Goal: Communication & Community: Participate in discussion

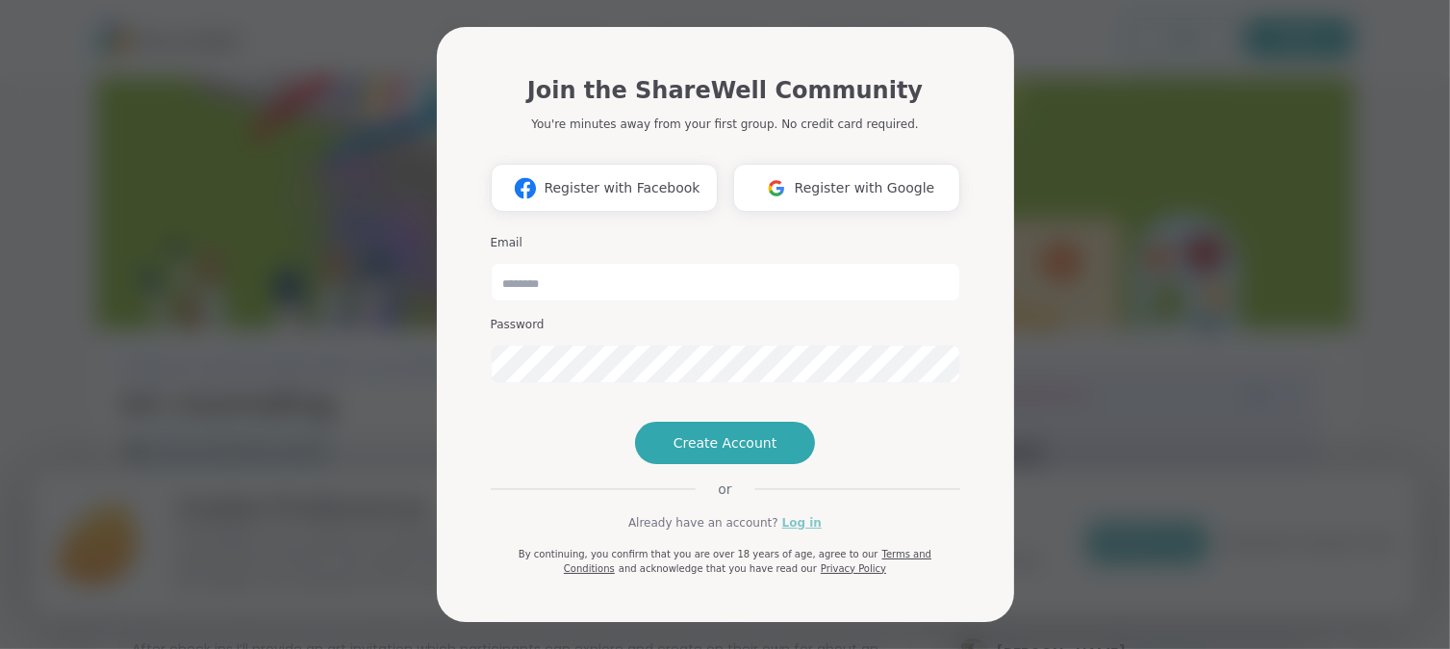
click at [789, 531] on link "Log in" at bounding box center [801, 522] width 39 height 17
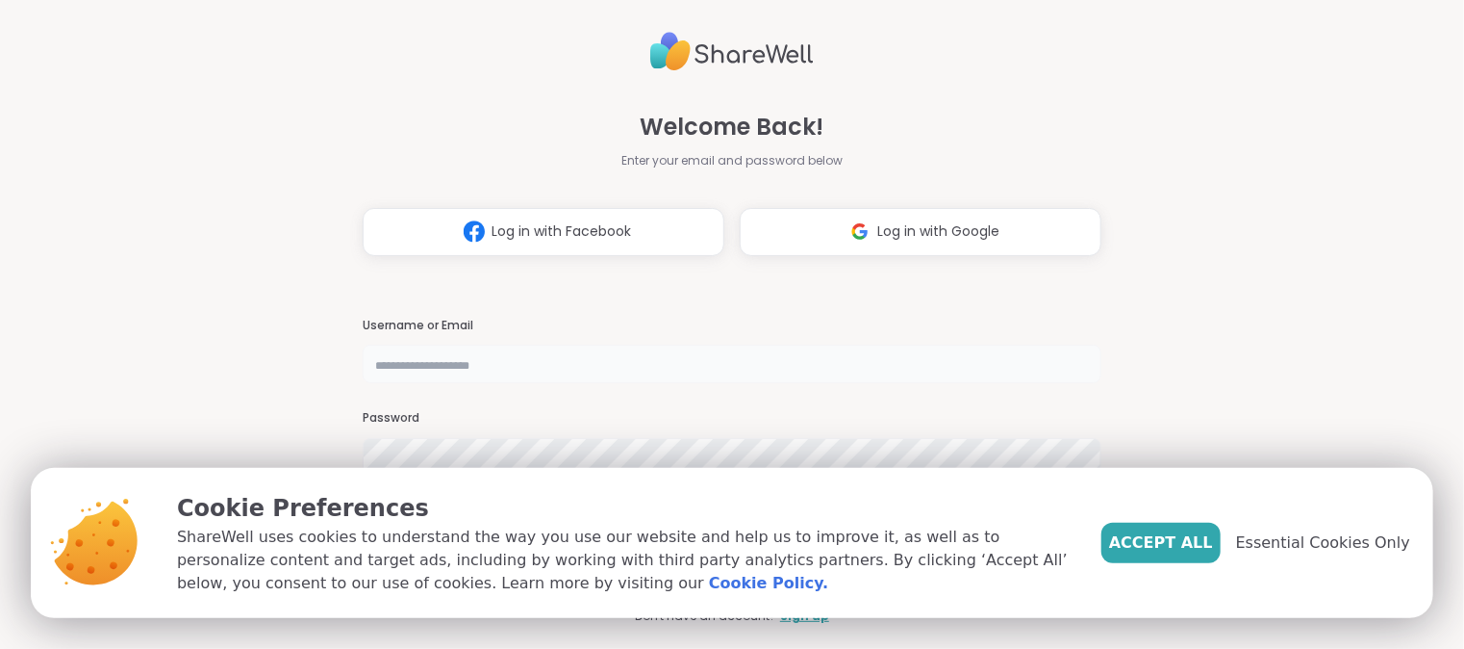
click at [423, 367] on input "text" at bounding box center [732, 363] width 739 height 38
type input "**********"
click at [1316, 548] on span "Essential Cookies Only" at bounding box center [1323, 542] width 174 height 23
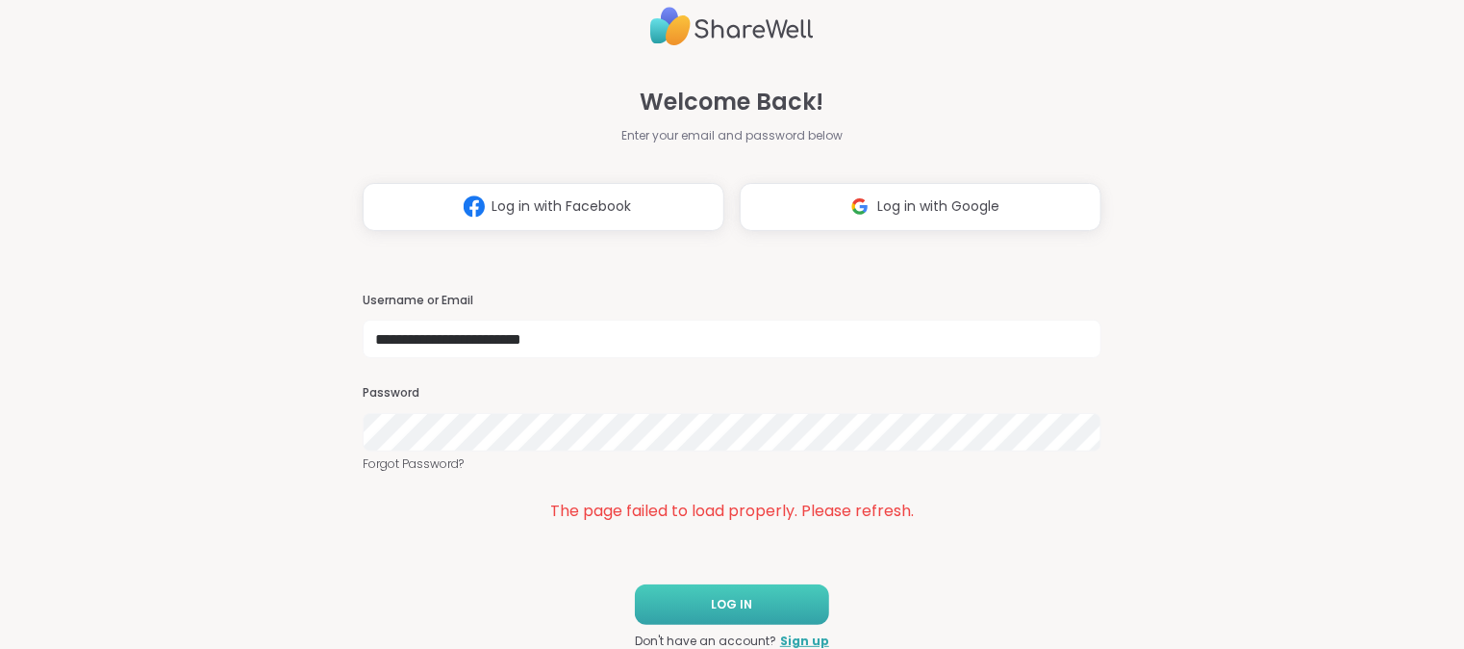
click at [735, 598] on span "LOG IN" at bounding box center [732, 604] width 41 height 17
click at [712, 611] on span "LOG IN" at bounding box center [732, 604] width 41 height 17
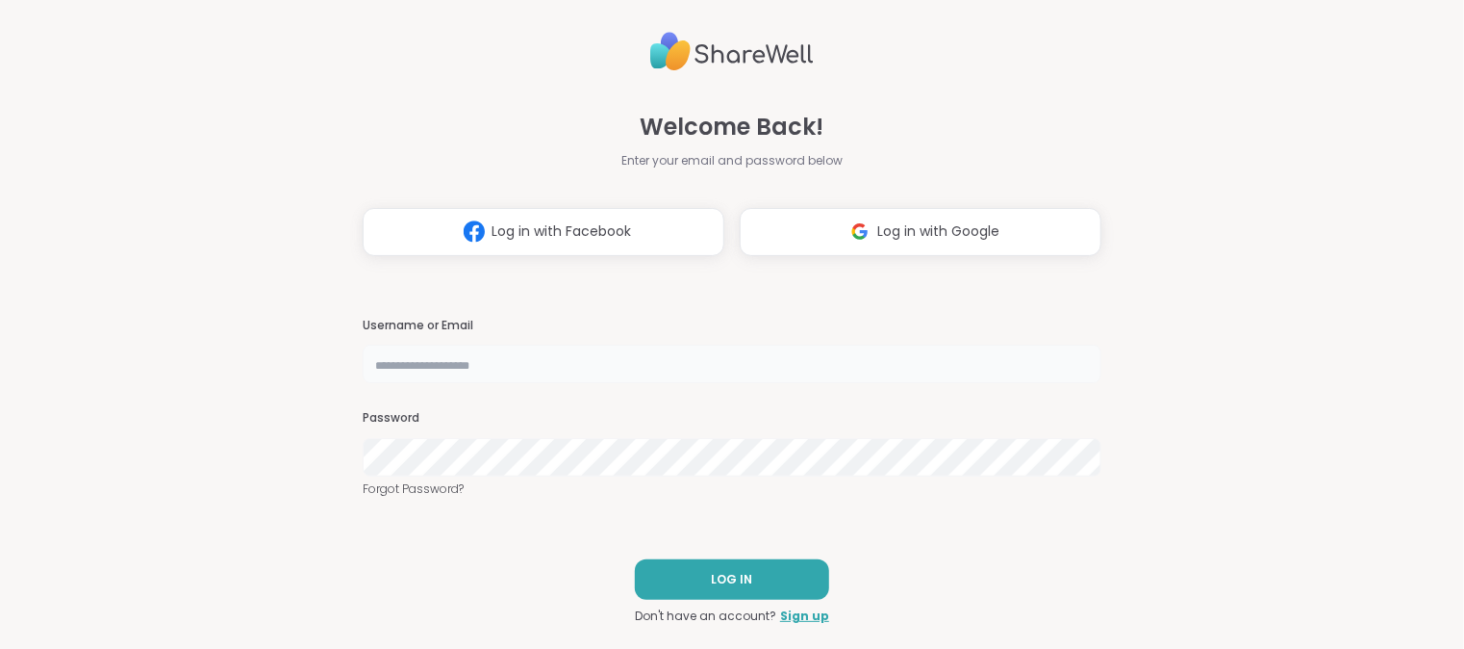
click at [443, 368] on input "text" at bounding box center [732, 363] width 739 height 38
type input "**********"
click at [713, 584] on span "LOG IN" at bounding box center [732, 579] width 41 height 17
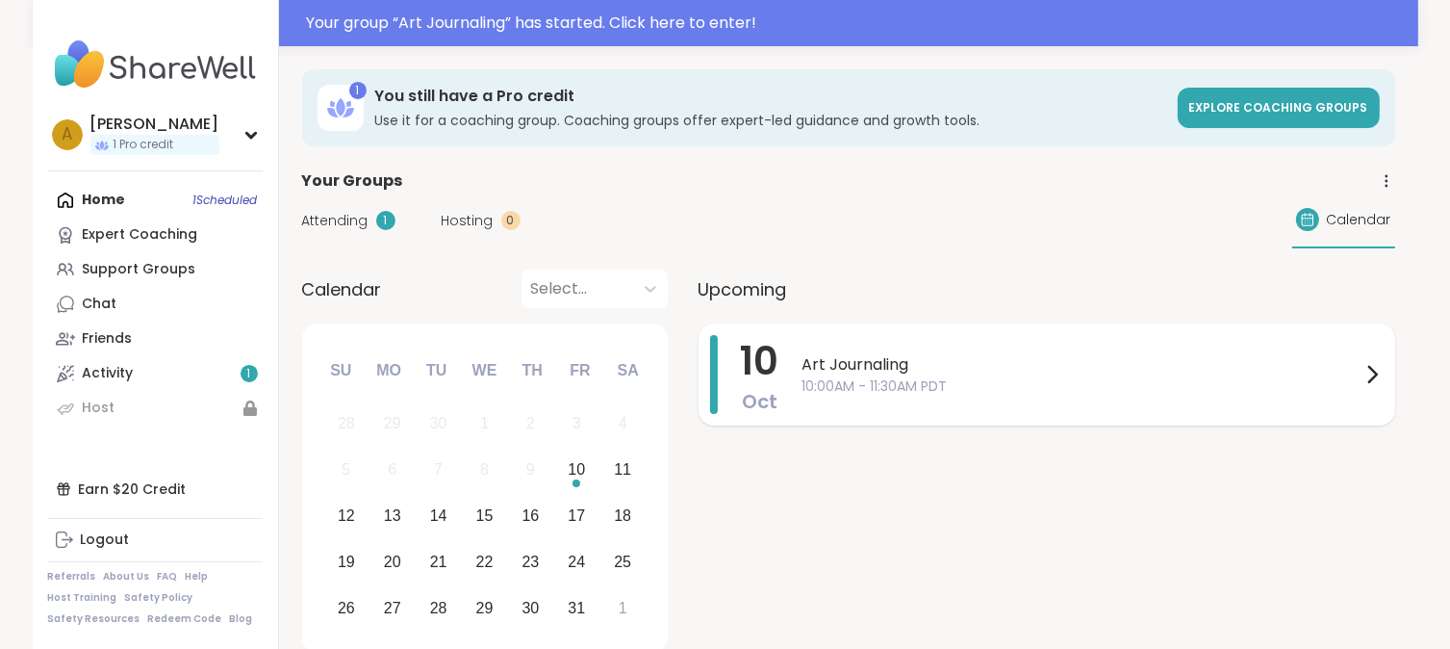
click at [908, 382] on span "10:00AM - 11:30AM PDT" at bounding box center [1081, 386] width 558 height 20
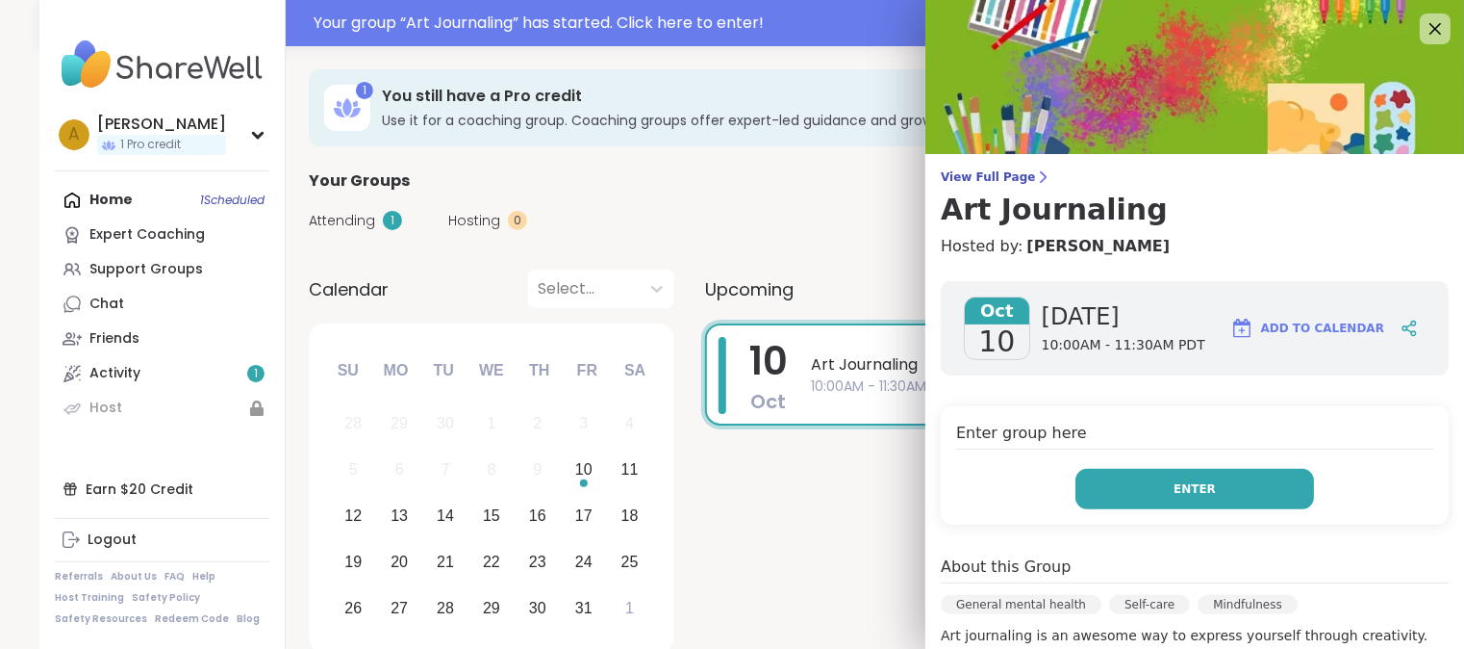
click at [1135, 494] on button "Enter" at bounding box center [1195, 489] width 239 height 40
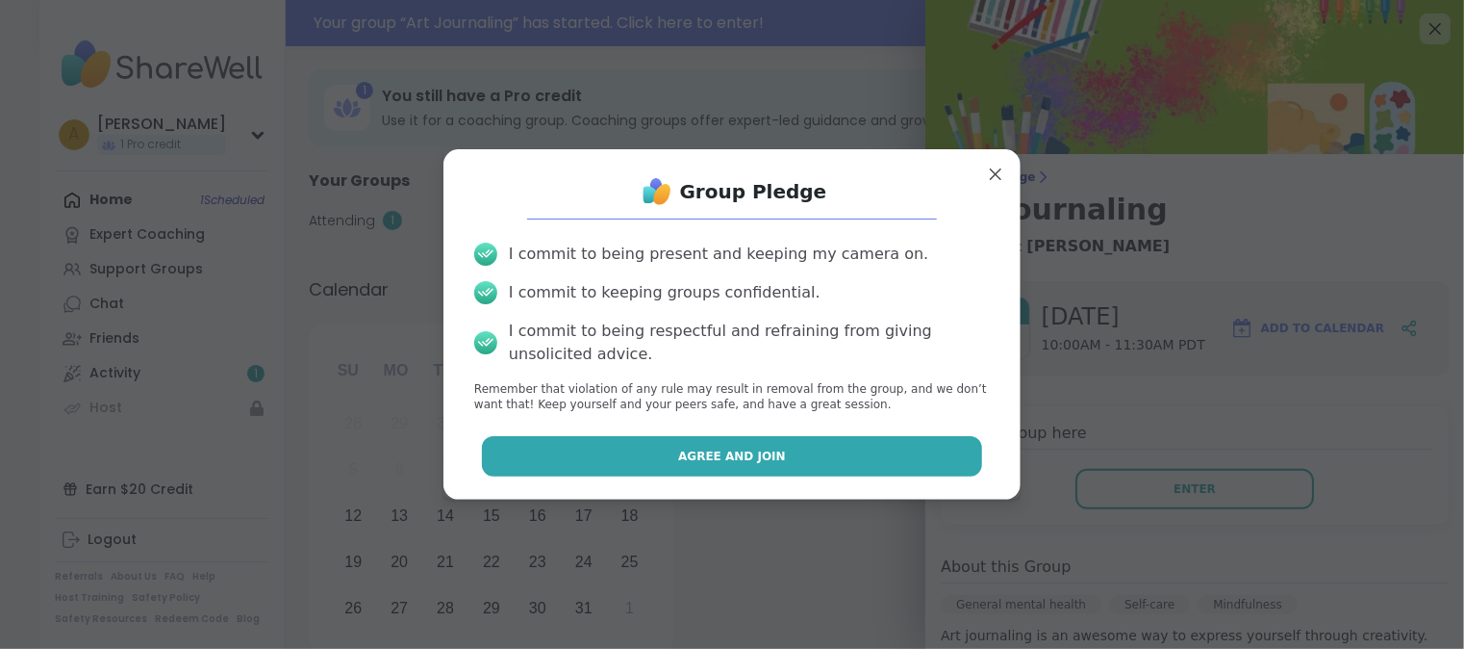
click at [739, 464] on span "Agree and Join" at bounding box center [732, 455] width 108 height 17
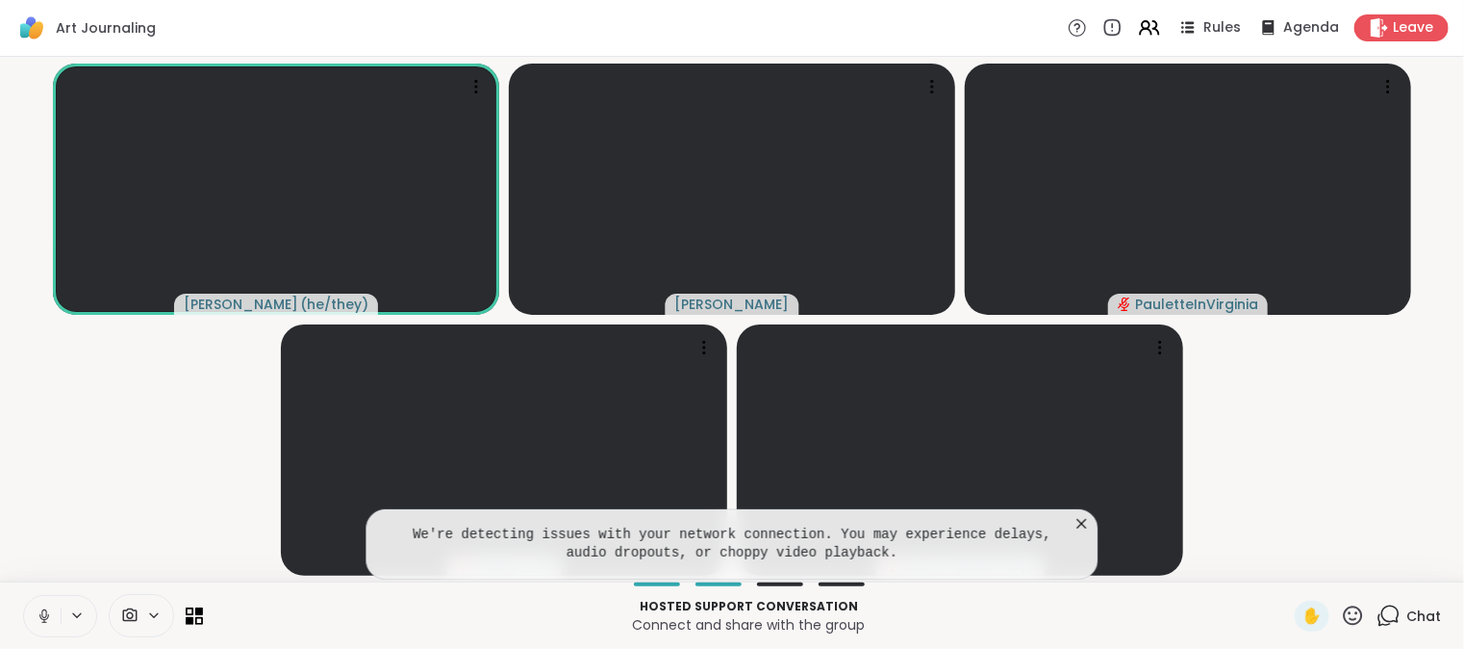
click at [41, 621] on icon at bounding box center [44, 615] width 17 height 17
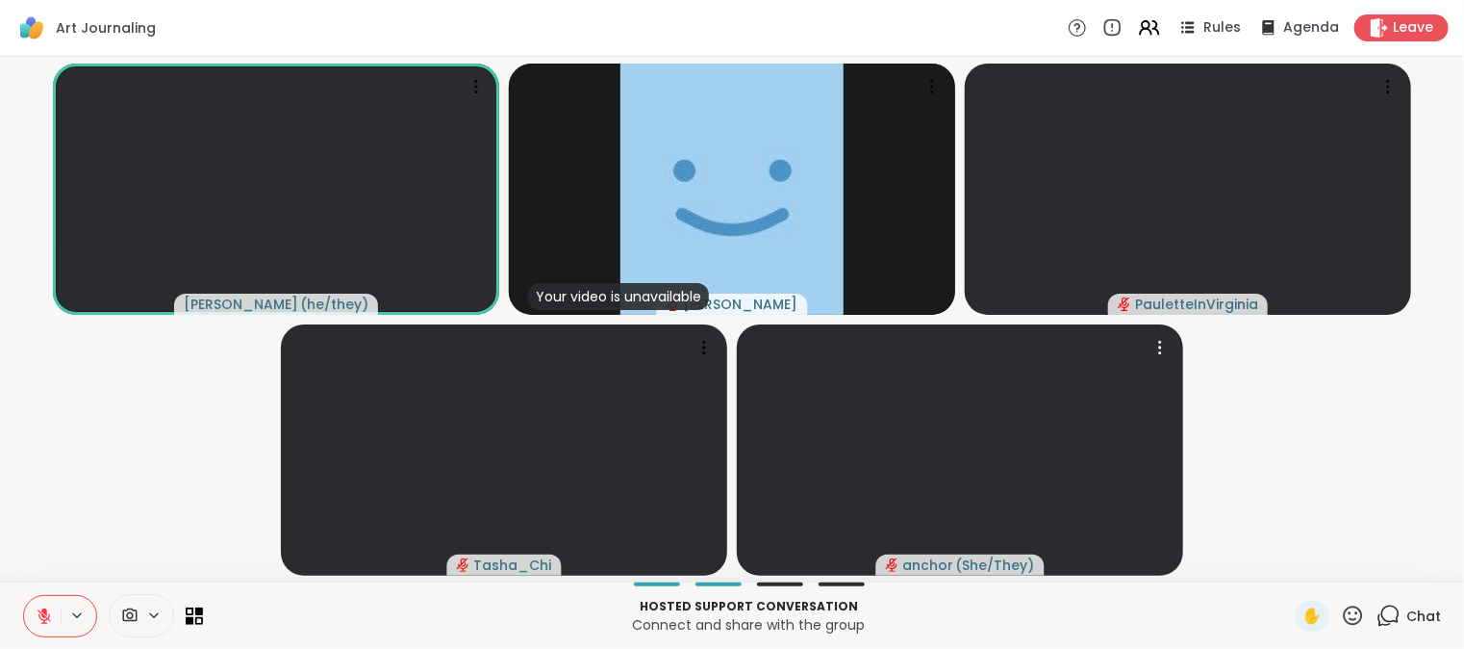
click at [1079, 523] on video at bounding box center [960, 449] width 446 height 251
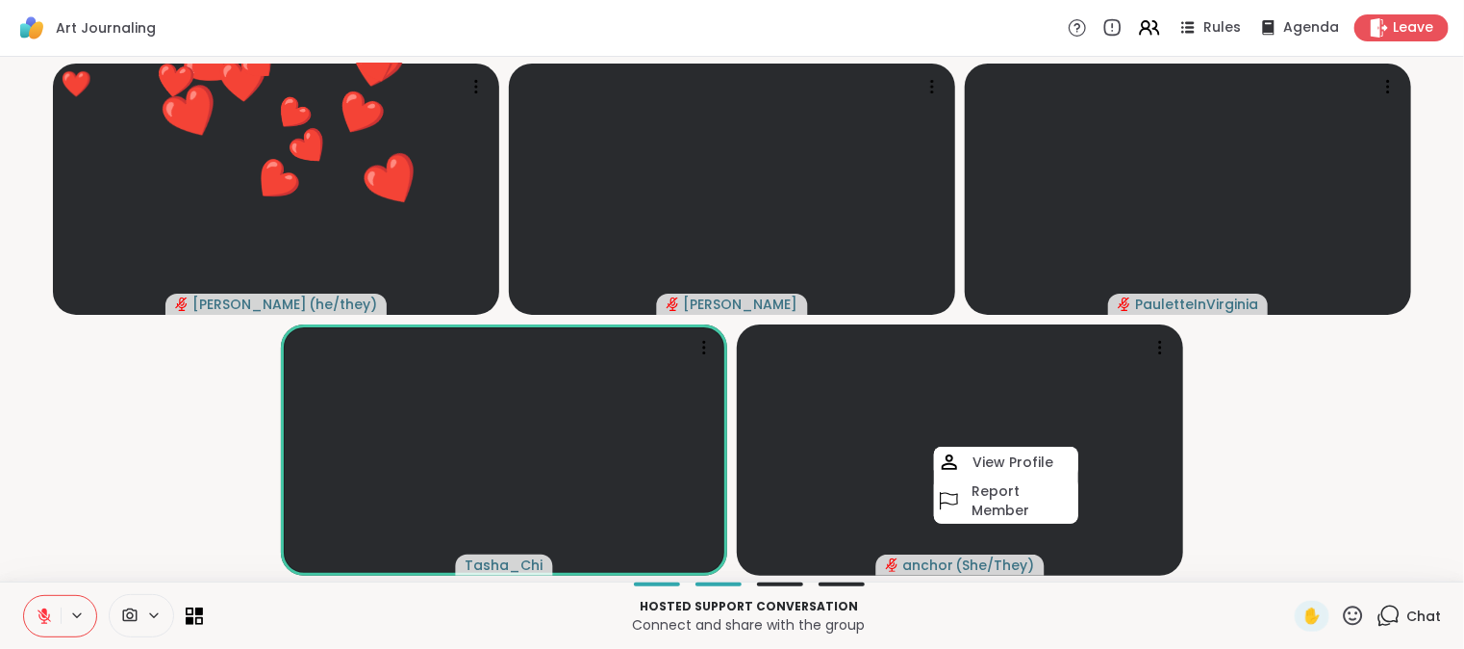
click at [1245, 497] on video-player-container "❤️ spencer ( he/they ) ❤️ ❤️ ❤️ ❤️ ❤️ ❤️ ❤️ ❤️ ❤️ ❤️ ❤️ ❤️ ❤️ ❤️ ❤️ ❤️ ❤️ ❤️ ❤️…" at bounding box center [732, 318] width 1441 height 509
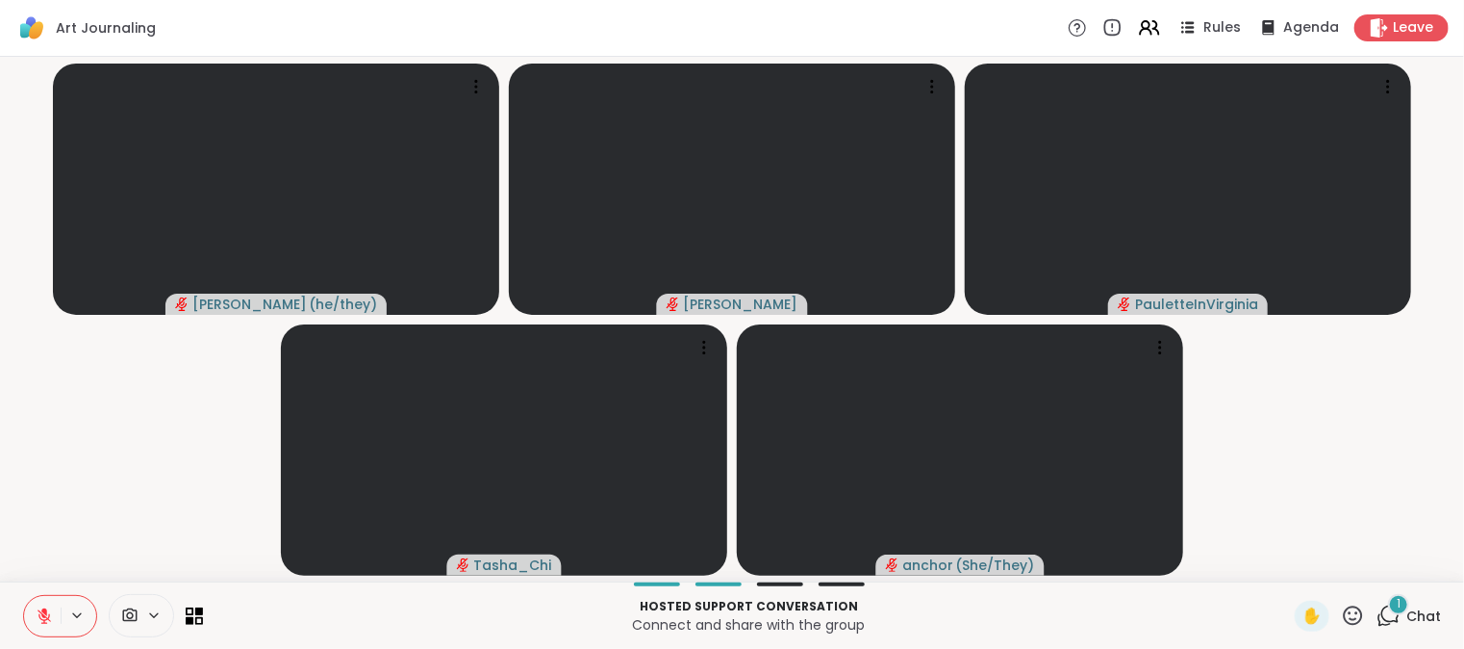
click at [50, 614] on icon at bounding box center [44, 615] width 17 height 17
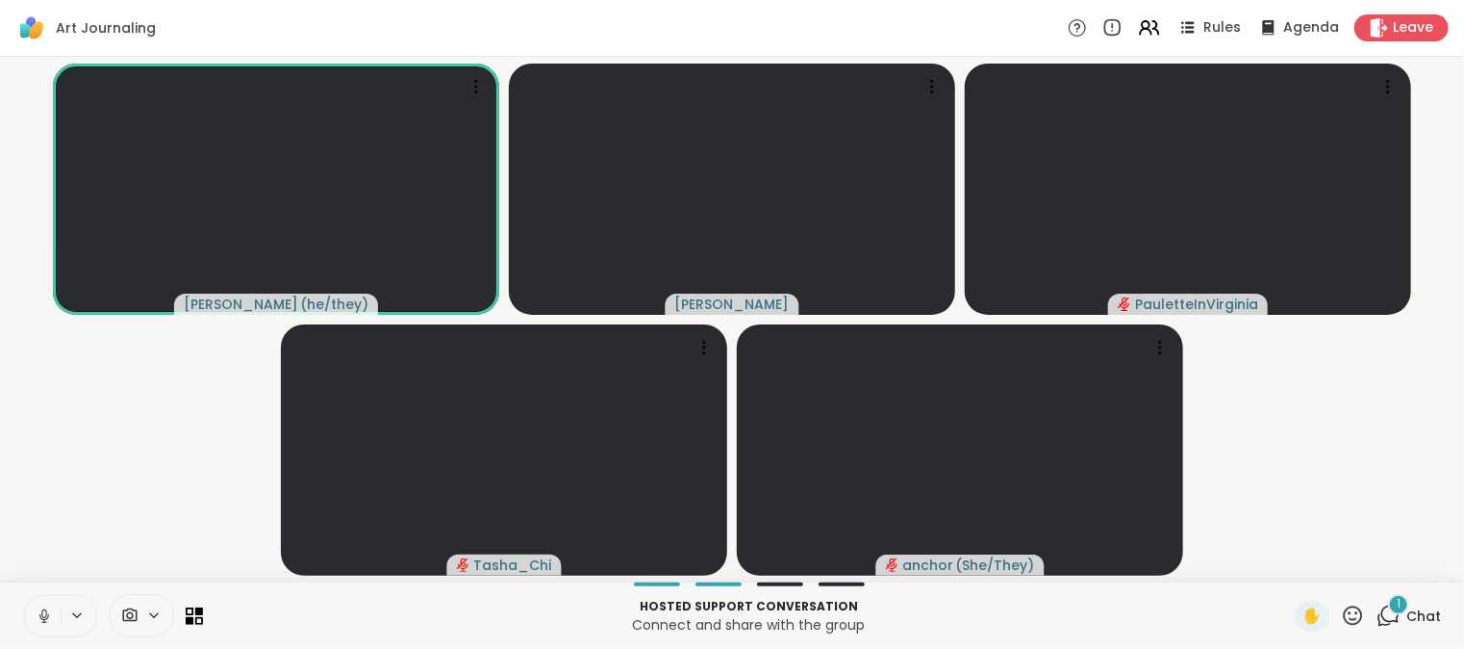
click at [41, 614] on icon at bounding box center [43, 613] width 5 height 9
click at [41, 614] on icon at bounding box center [44, 615] width 13 height 13
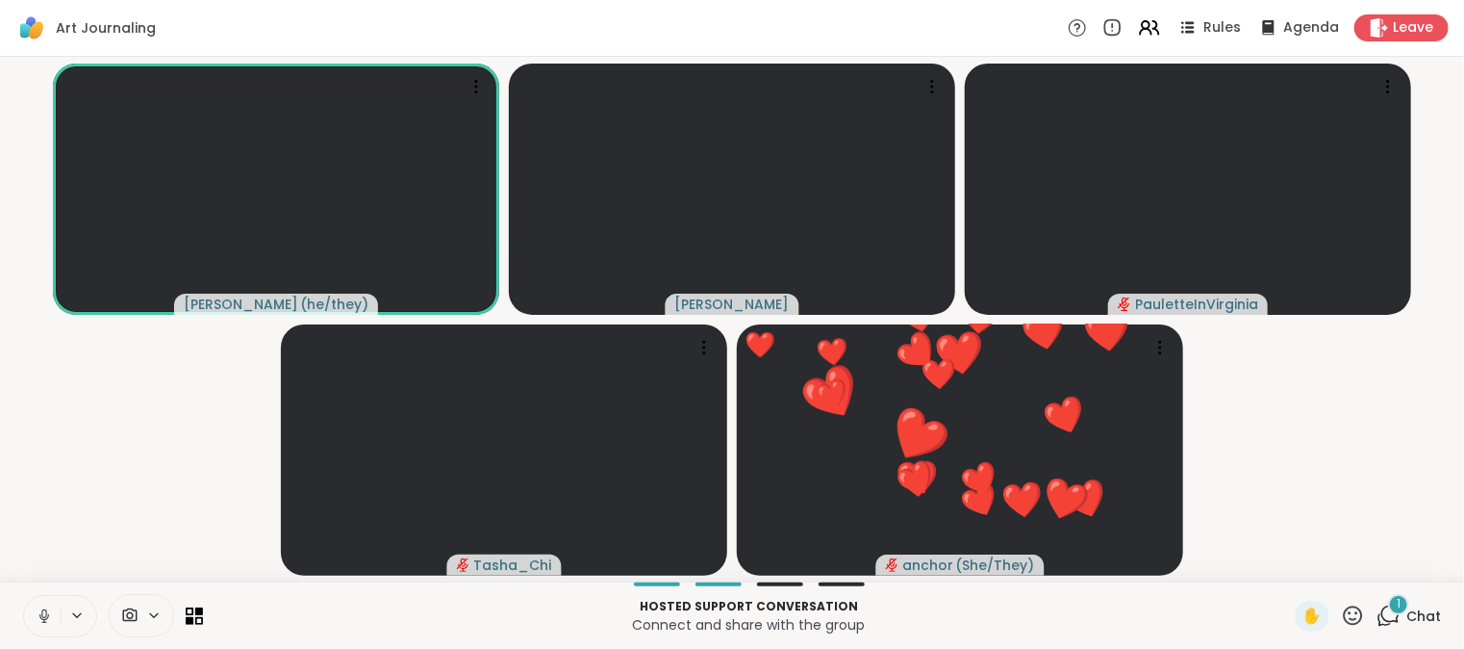
click at [45, 617] on icon at bounding box center [44, 615] width 17 height 17
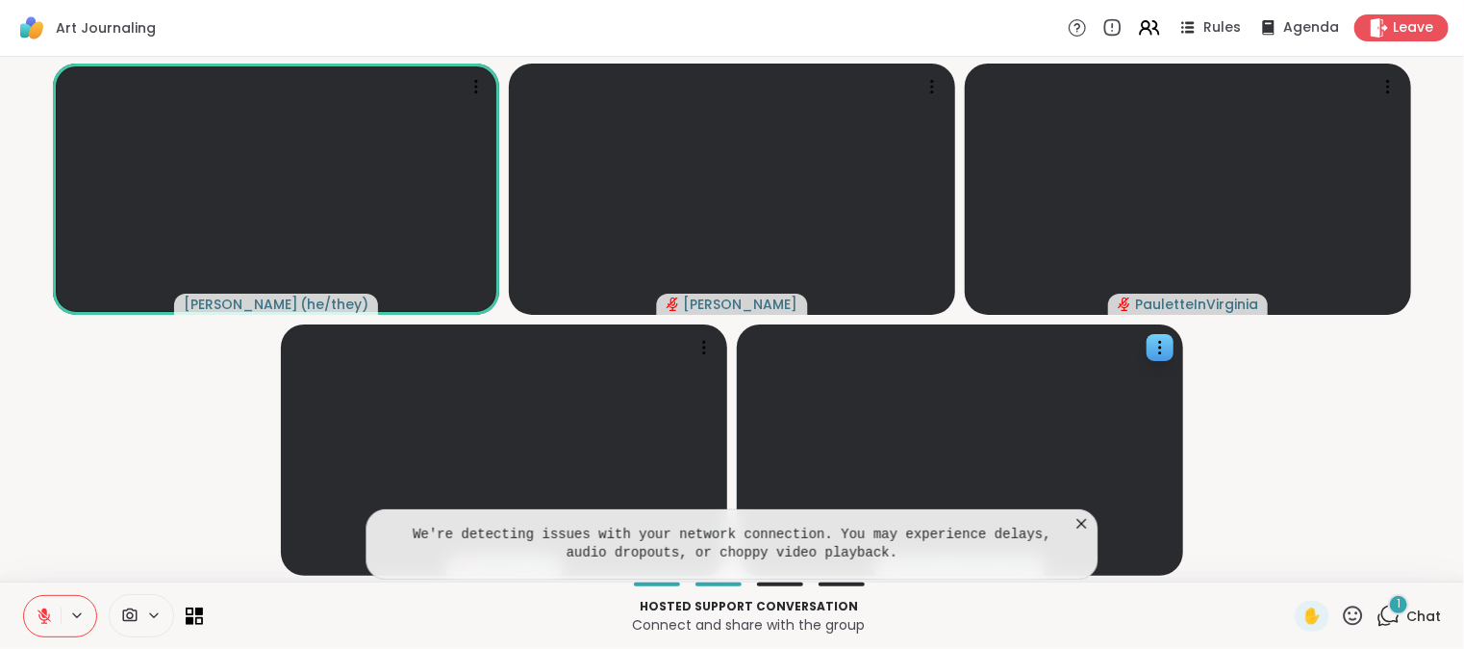
click at [1082, 522] on icon at bounding box center [1083, 524] width 10 height 10
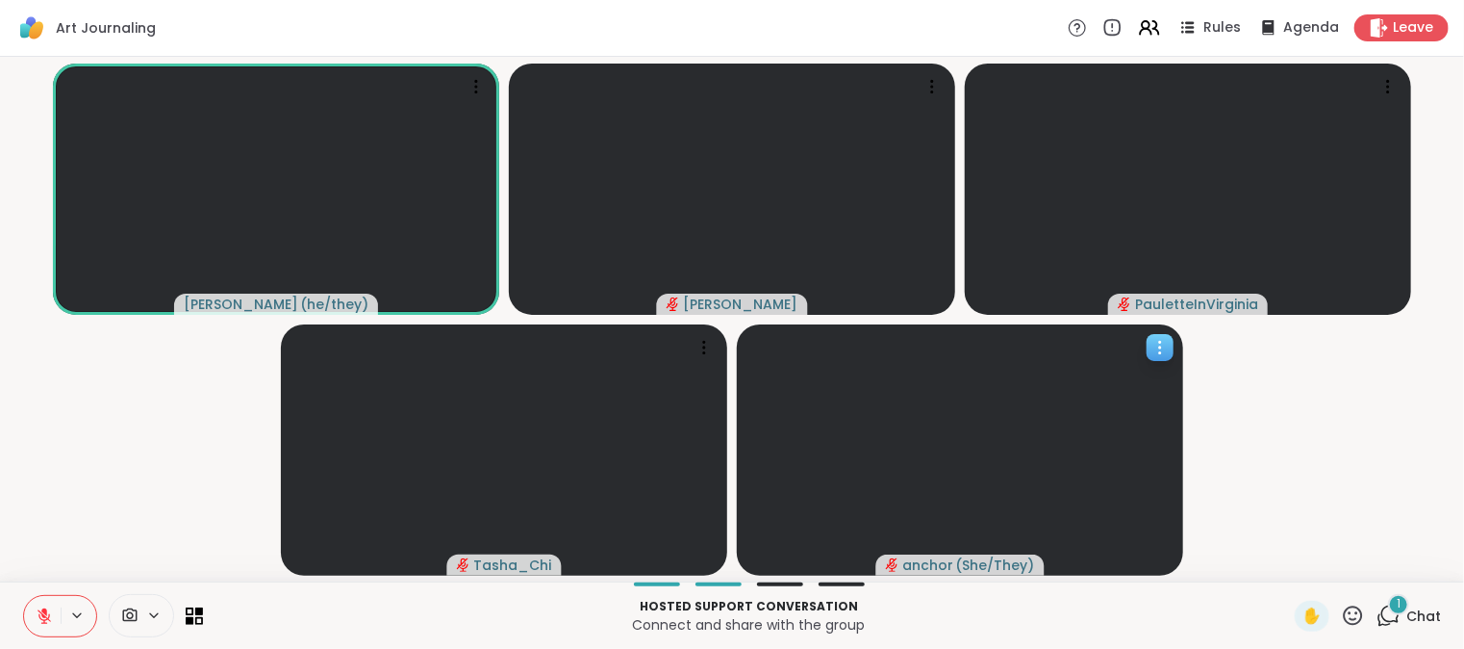
click at [1082, 522] on video at bounding box center [960, 449] width 446 height 251
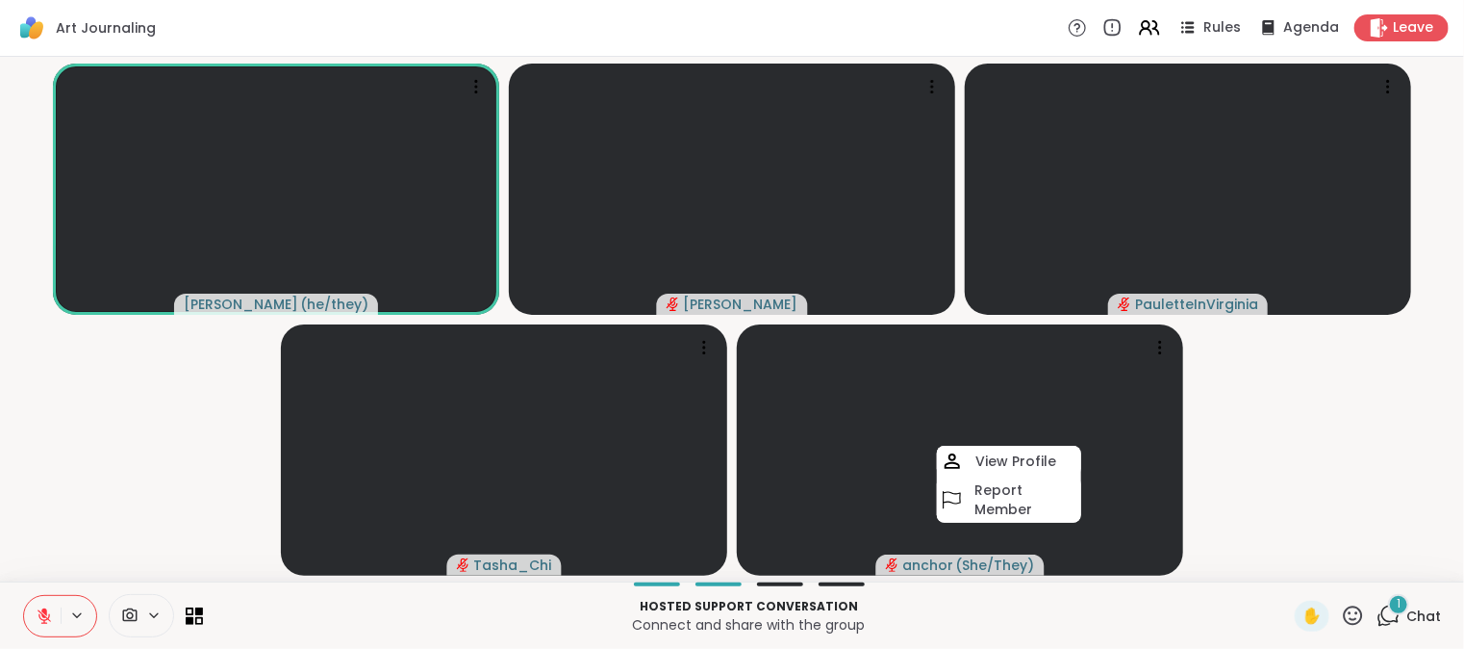
click at [1228, 541] on video-player-container "spencer ( he/they ) adrienneee PauletteInVirginia Tasha_Chi anchor ( She/They )…" at bounding box center [732, 318] width 1441 height 509
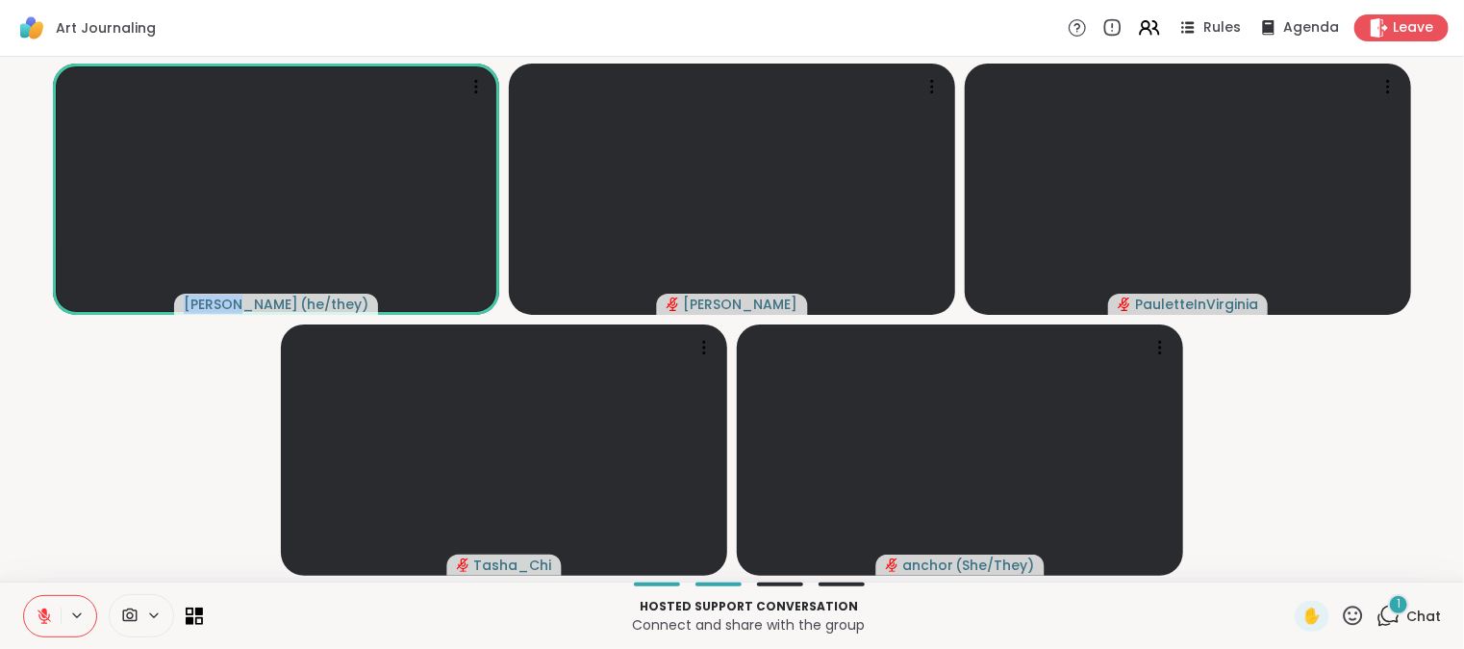
click at [1193, 529] on video-player-container "spencer ( he/they ) adrienneee PauletteInVirginia Tasha_Chi anchor ( She/They )" at bounding box center [732, 318] width 1441 height 509
click at [1377, 617] on icon at bounding box center [1389, 615] width 24 height 24
click at [1377, 618] on icon at bounding box center [1389, 615] width 24 height 24
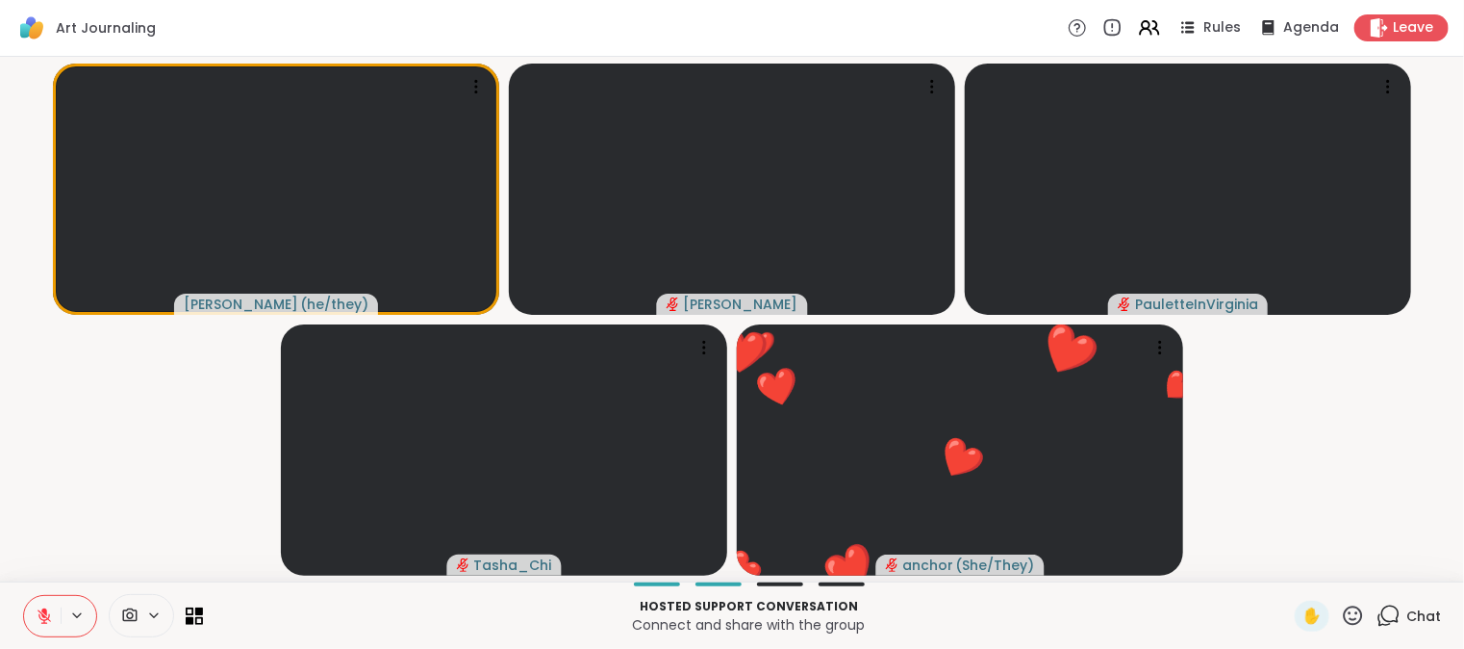
click at [1377, 615] on icon at bounding box center [1389, 615] width 24 height 24
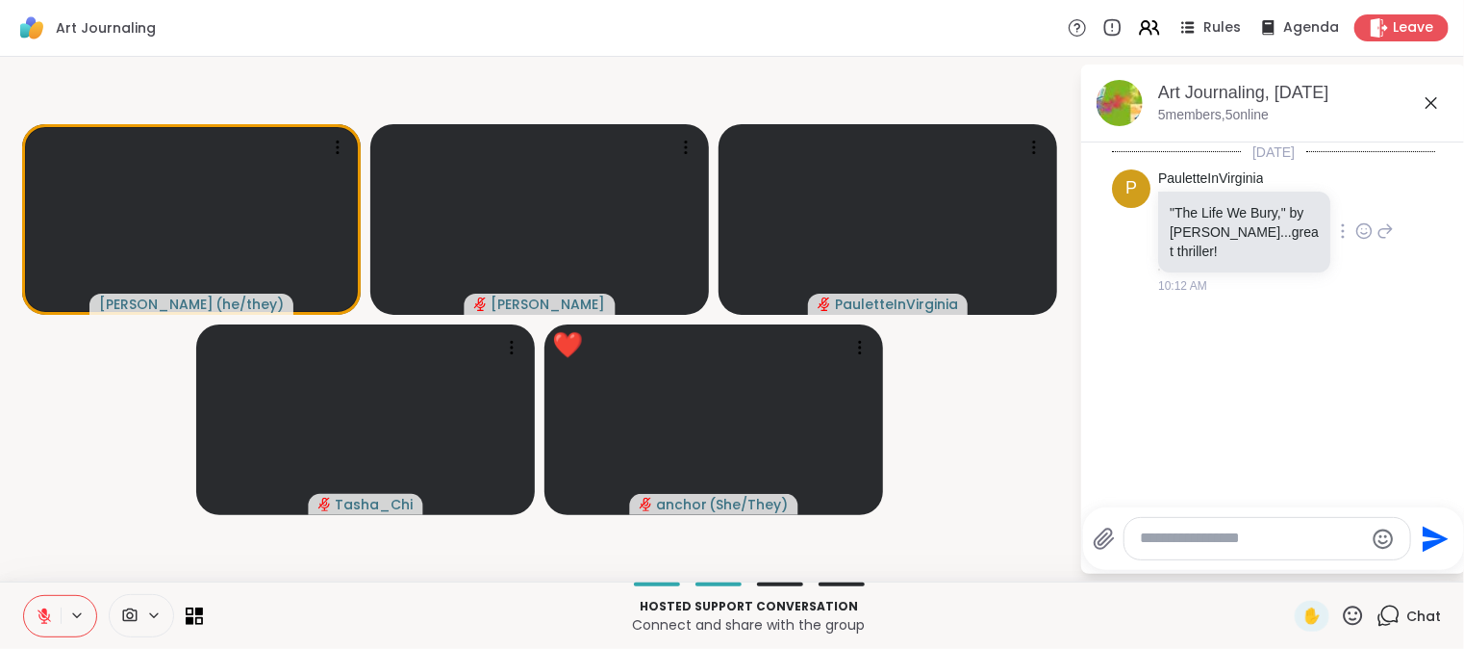
click at [1356, 233] on icon at bounding box center [1364, 230] width 17 height 19
click at [1356, 202] on div "Select Reaction: Heart" at bounding box center [1364, 199] width 17 height 17
click at [1356, 244] on icon at bounding box center [1364, 244] width 17 height 19
click at [1357, 218] on div "Select Reaction: Heart" at bounding box center [1364, 213] width 17 height 17
click at [1357, 218] on div "PauletteInVirginia "The Life We Bury," by Allen Eskens...great thriller! 1 1 10…" at bounding box center [1276, 245] width 236 height 153
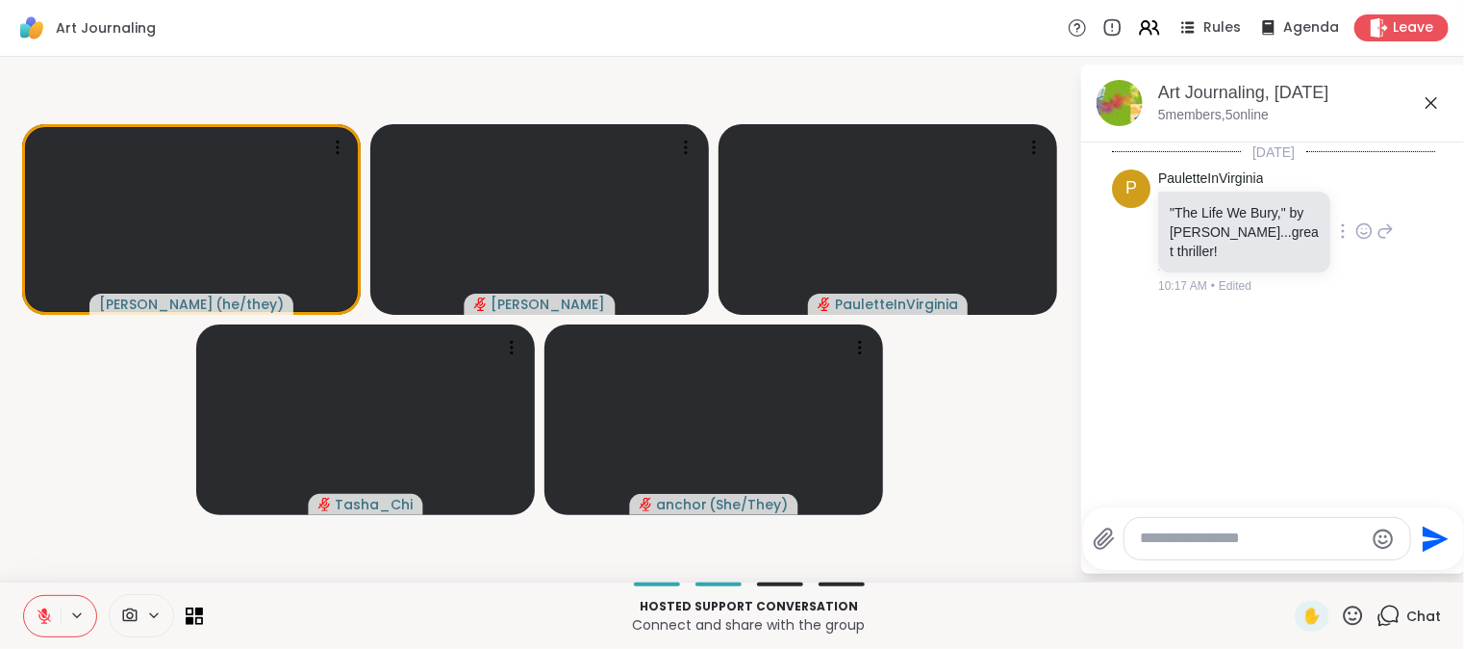
click at [1362, 233] on icon at bounding box center [1365, 234] width 6 height 2
click at [1355, 212] on button "Select Reaction: Heart" at bounding box center [1364, 200] width 38 height 38
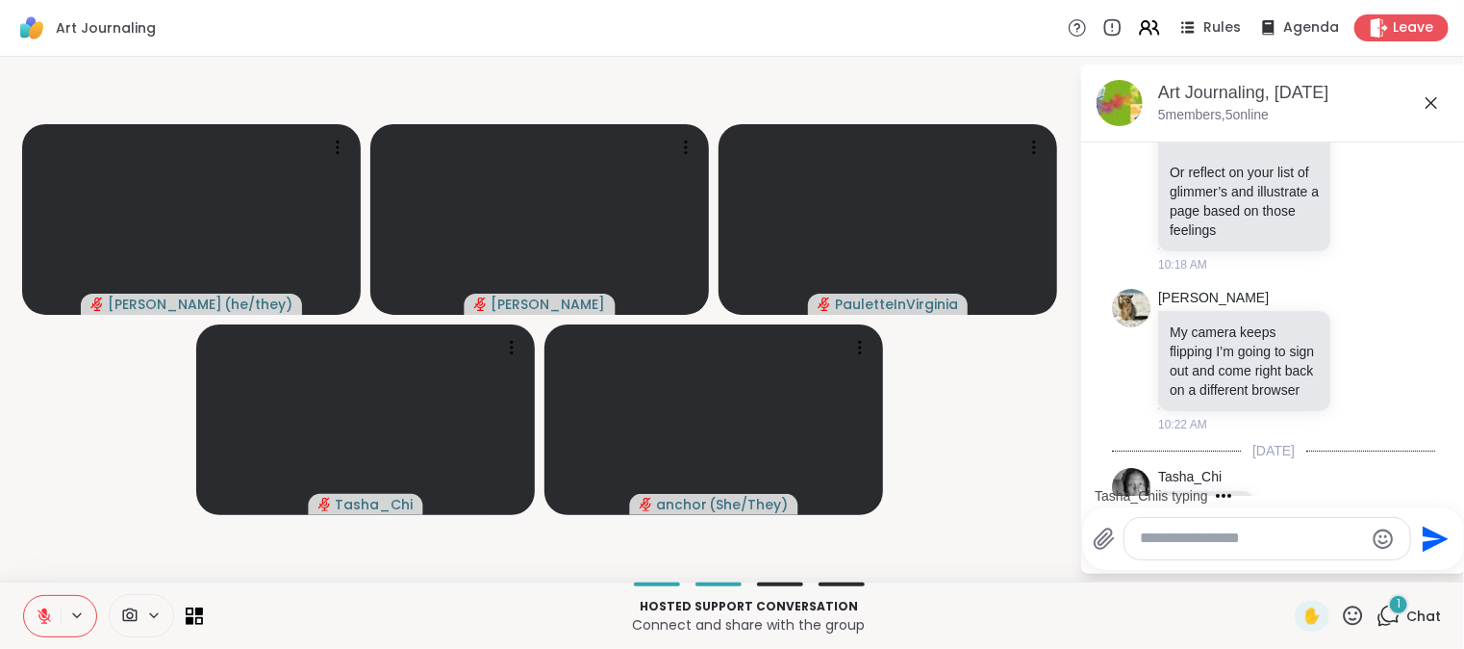
scroll to position [523, 0]
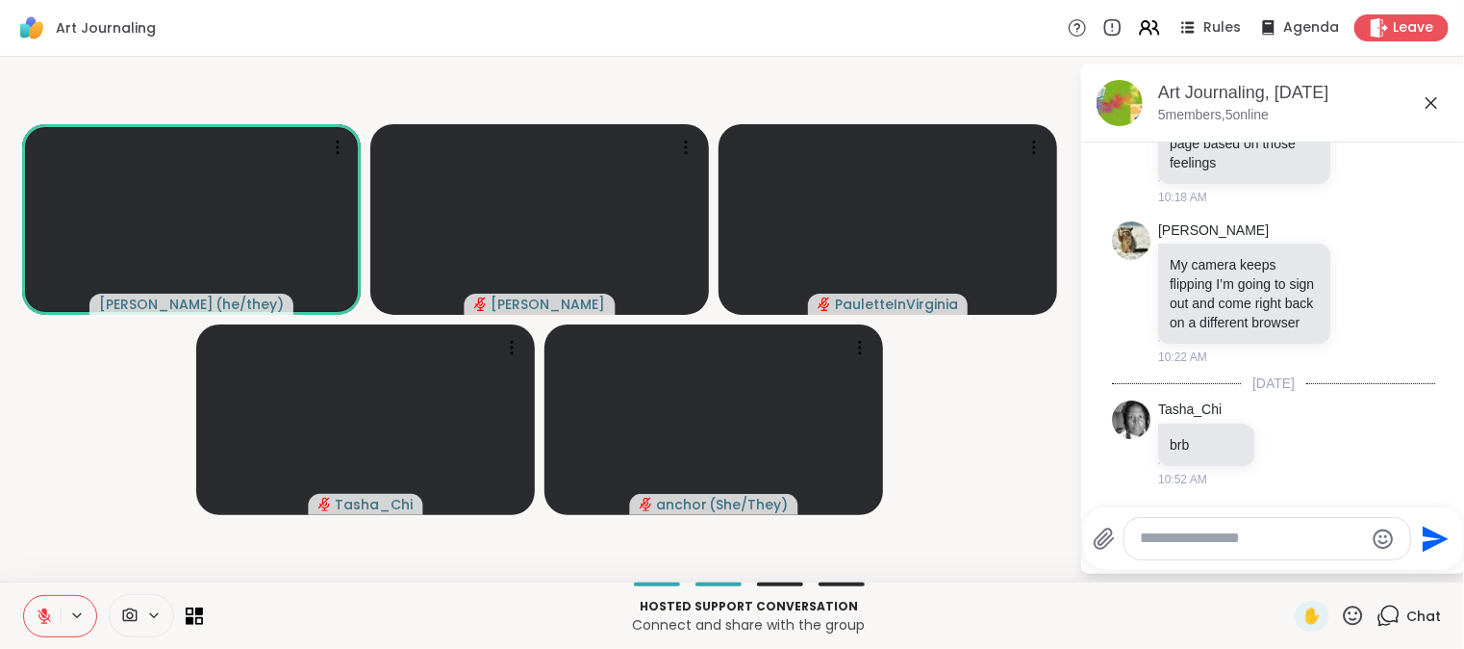
click at [45, 621] on icon at bounding box center [44, 615] width 17 height 17
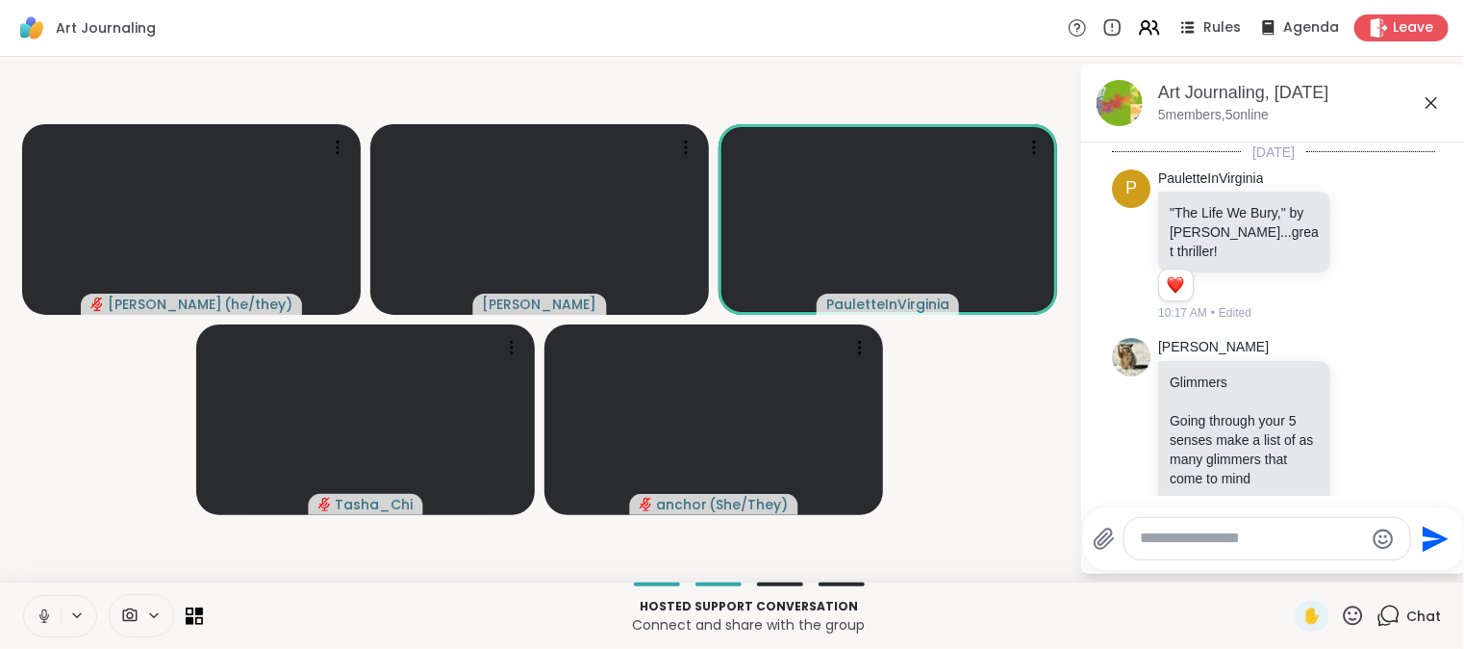
scroll to position [0, 0]
click at [129, 617] on icon at bounding box center [129, 615] width 17 height 18
click at [154, 616] on icon at bounding box center [153, 615] width 15 height 16
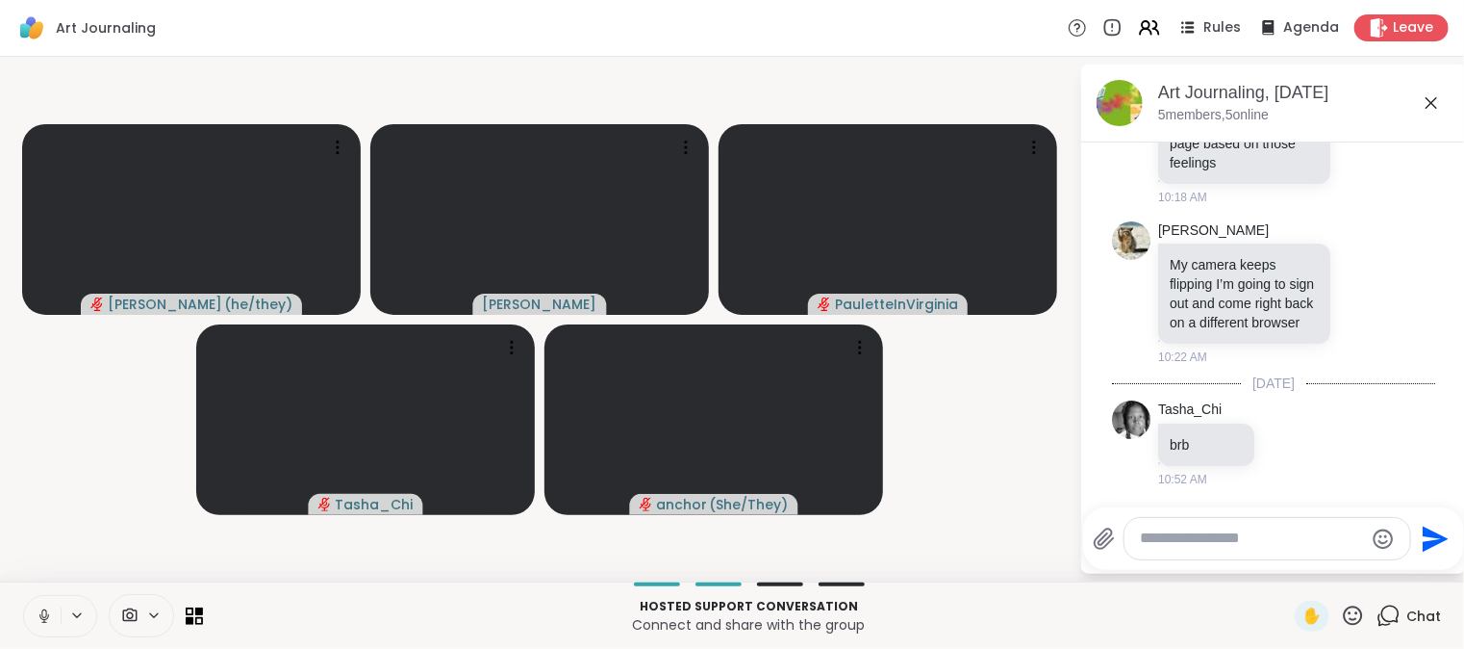
scroll to position [523, 0]
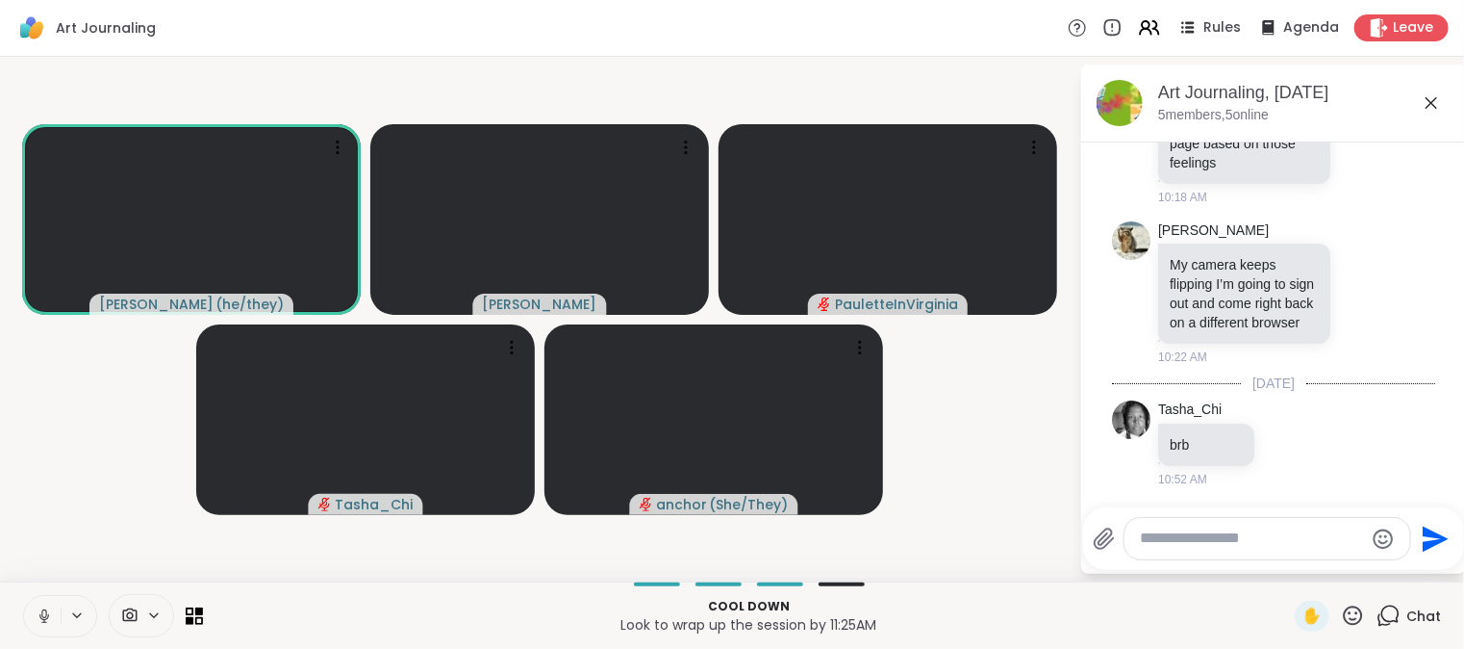
click at [974, 532] on video-player-container "spencer ( he/they ) adrienneee PauletteInVirginia Tasha_Chi anchor ( She/They )" at bounding box center [540, 318] width 1056 height 509
click at [43, 621] on icon at bounding box center [43, 621] width 1 height 4
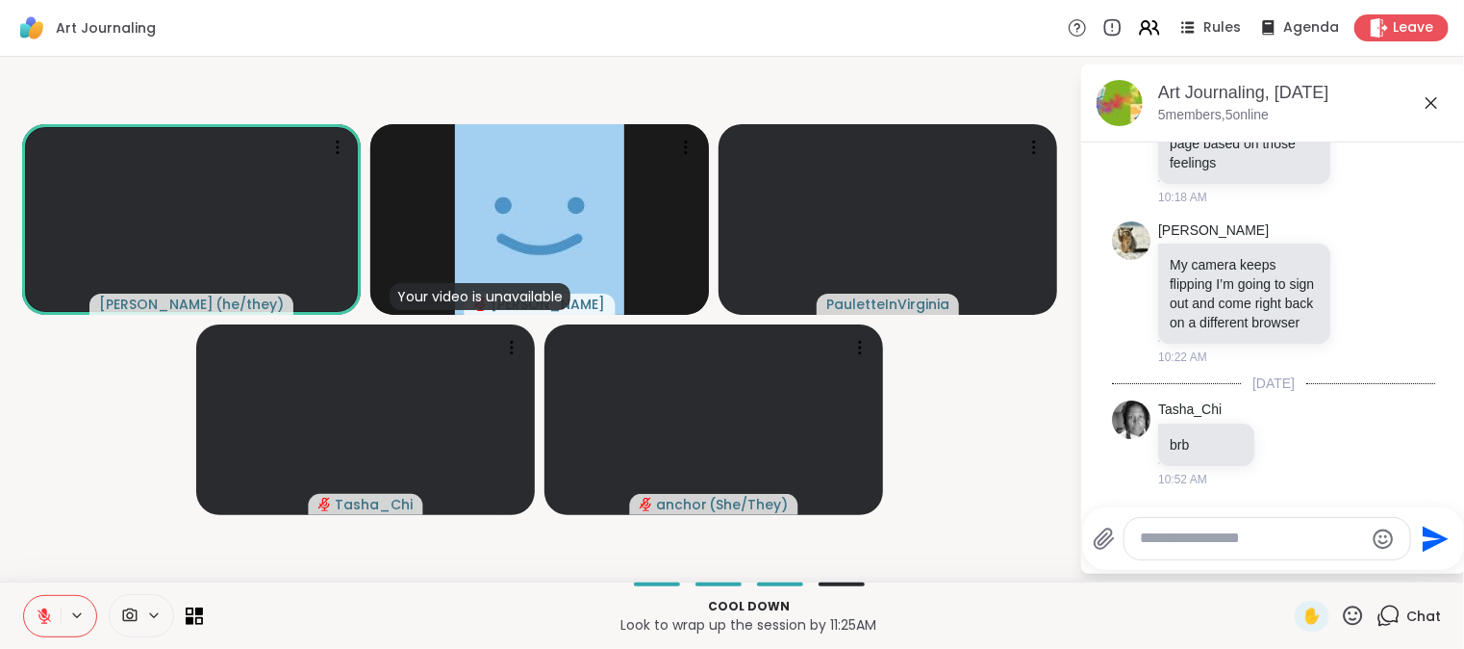
click at [40, 613] on icon at bounding box center [44, 615] width 17 height 17
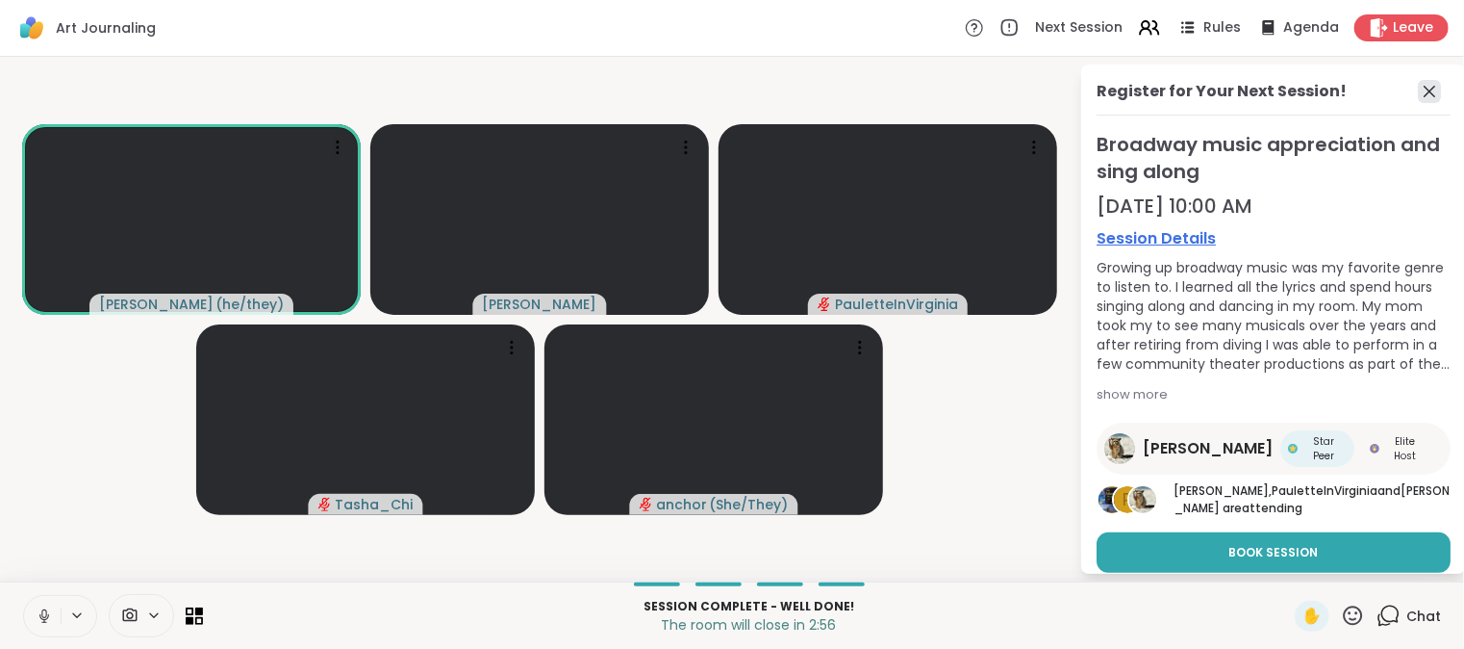
click at [1418, 89] on icon at bounding box center [1429, 91] width 23 height 23
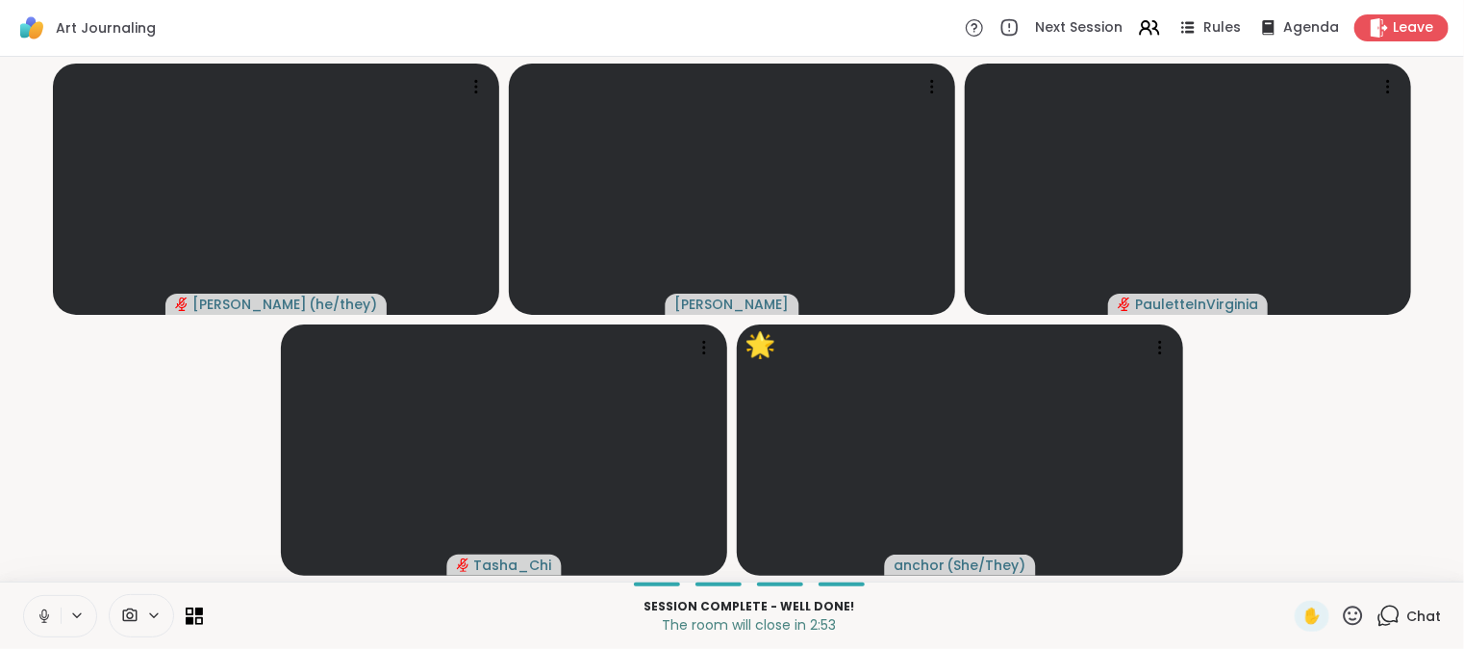
click at [1378, 617] on icon at bounding box center [1389, 615] width 24 height 24
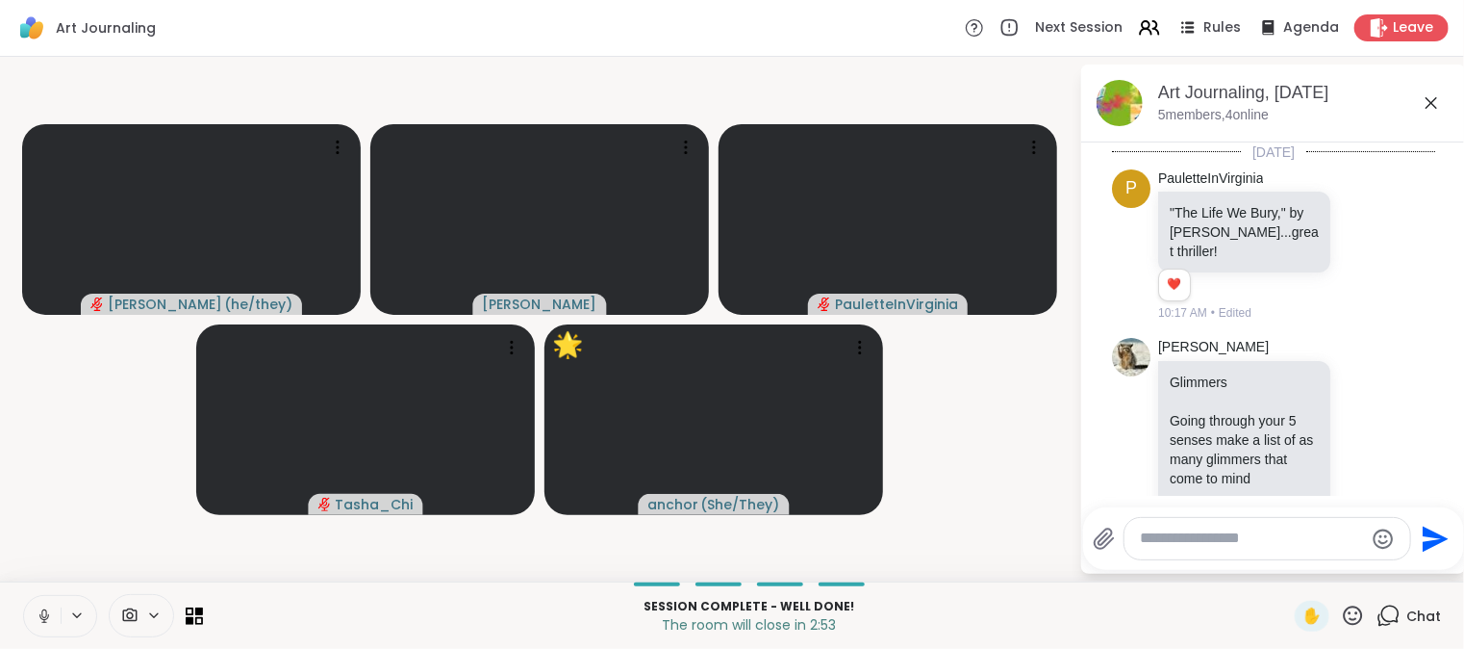
scroll to position [504, 0]
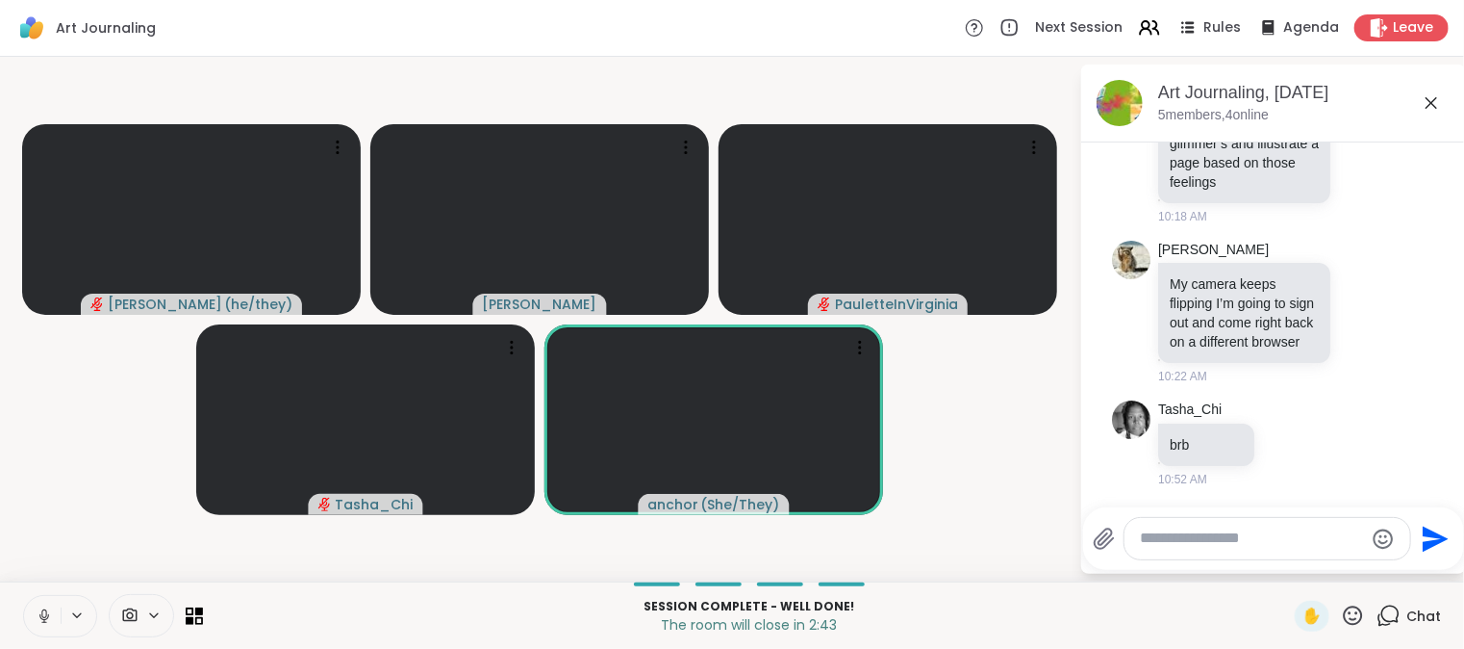
click at [38, 618] on icon at bounding box center [44, 615] width 17 height 17
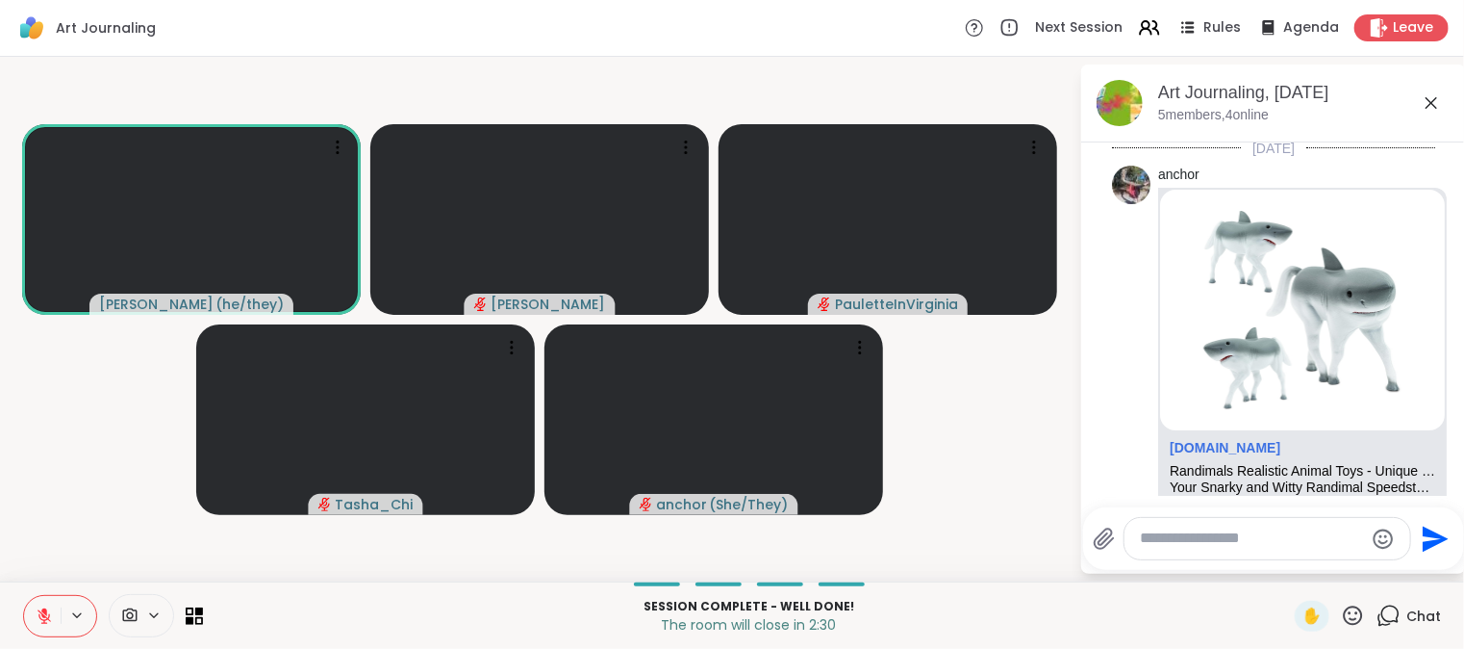
scroll to position [819, 0]
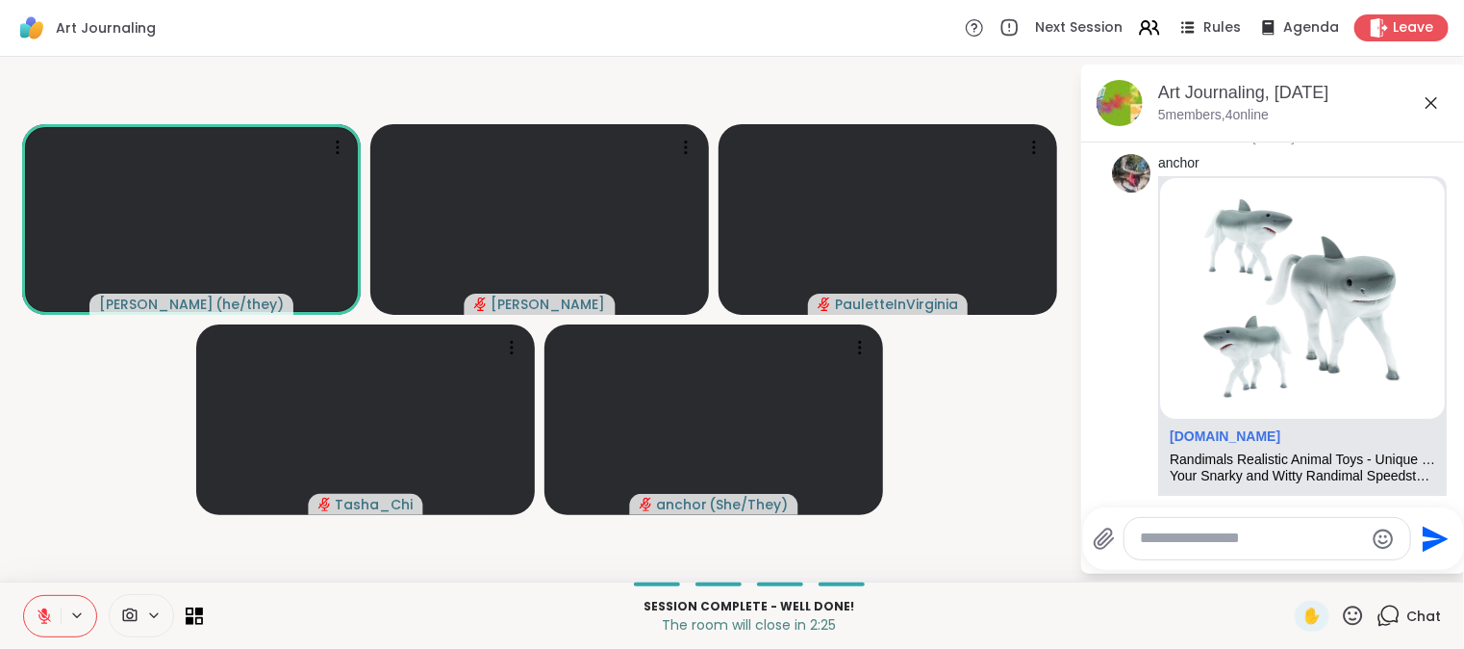
click at [1341, 616] on icon at bounding box center [1353, 615] width 24 height 24
click at [1415, 571] on span "🎉" at bounding box center [1423, 564] width 19 height 23
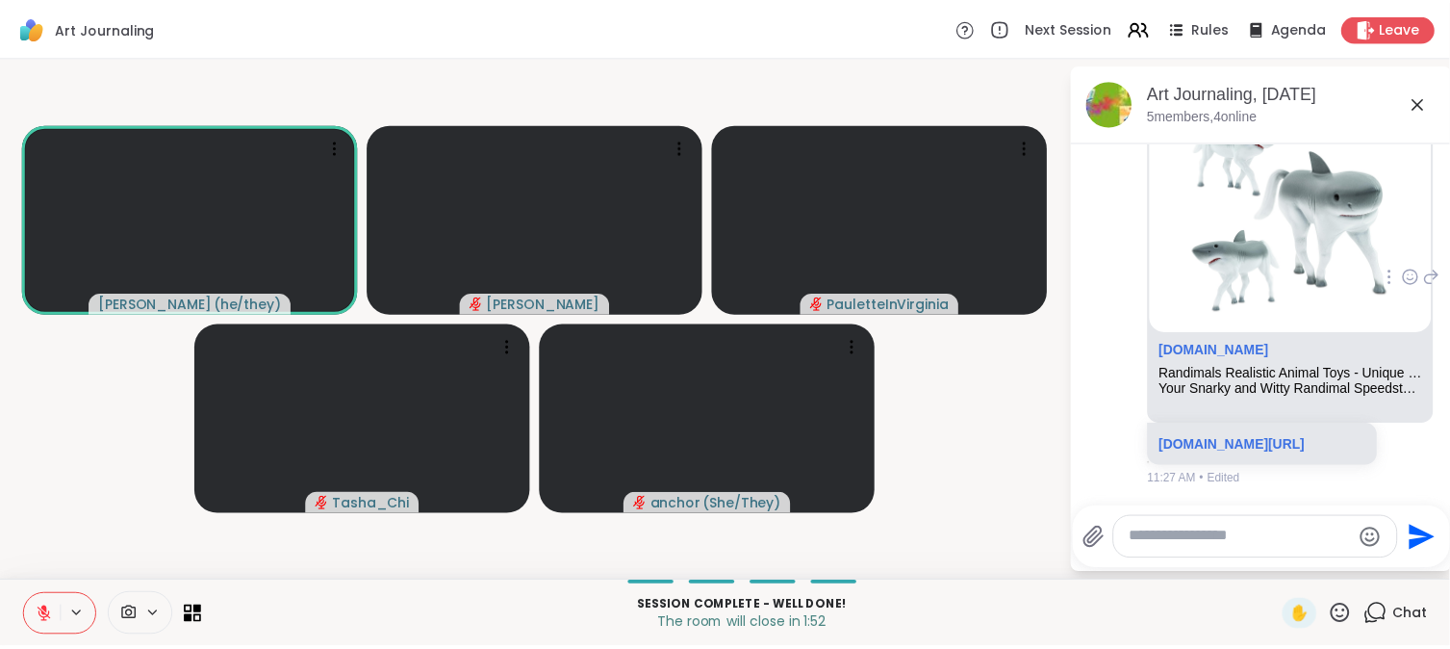
scroll to position [959, 0]
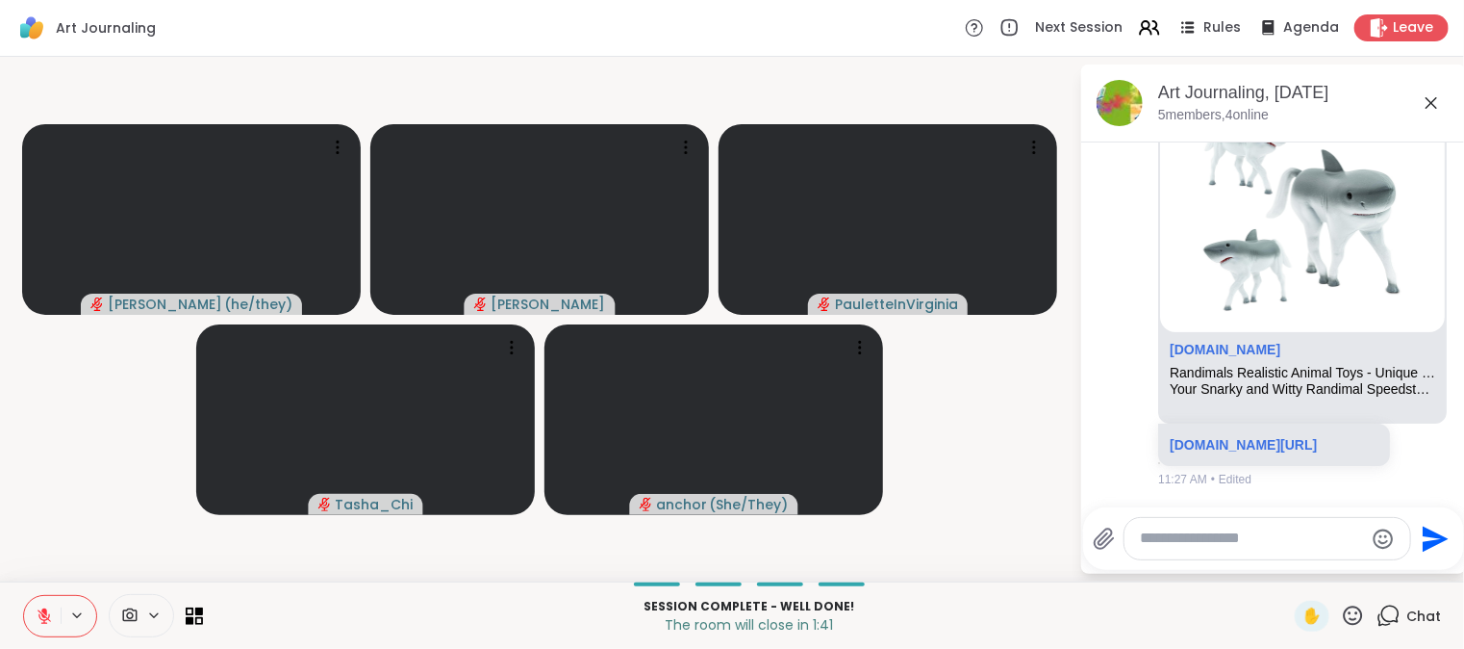
click at [46, 620] on icon at bounding box center [44, 615] width 13 height 13
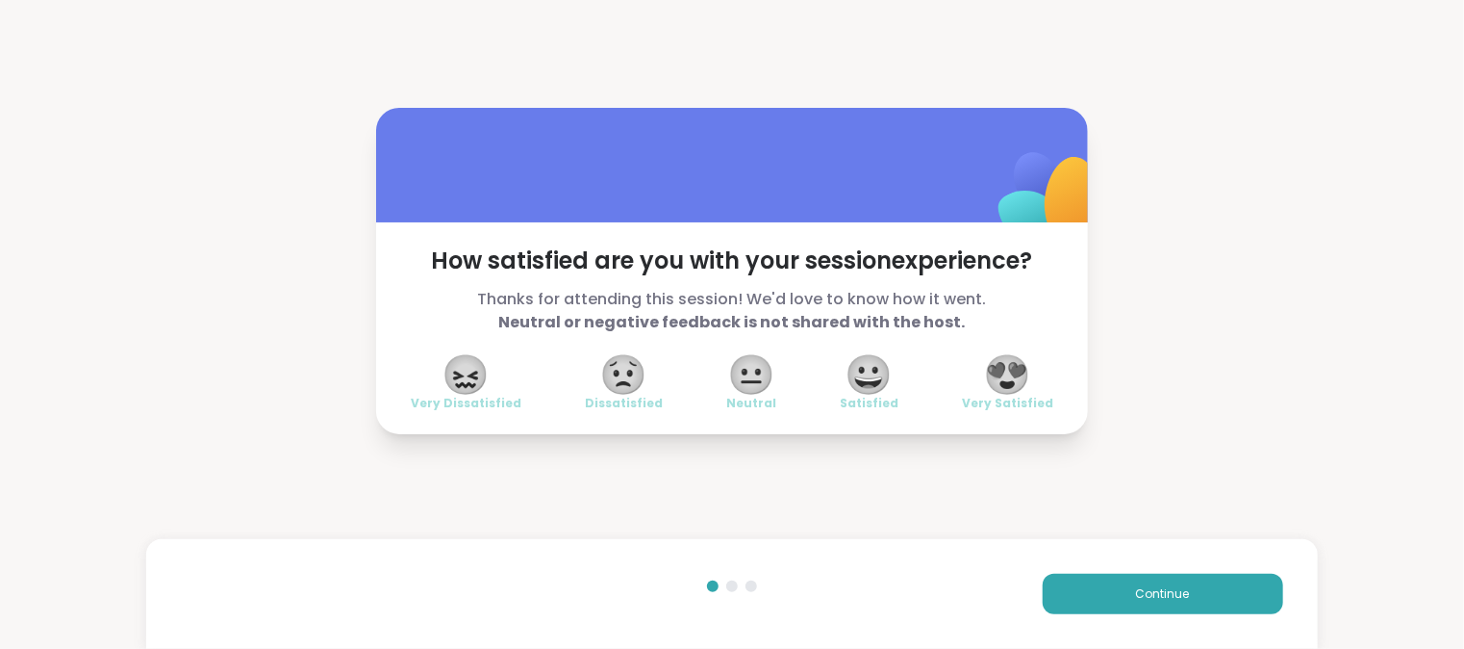
click at [1016, 378] on span "😍" at bounding box center [1008, 374] width 48 height 35
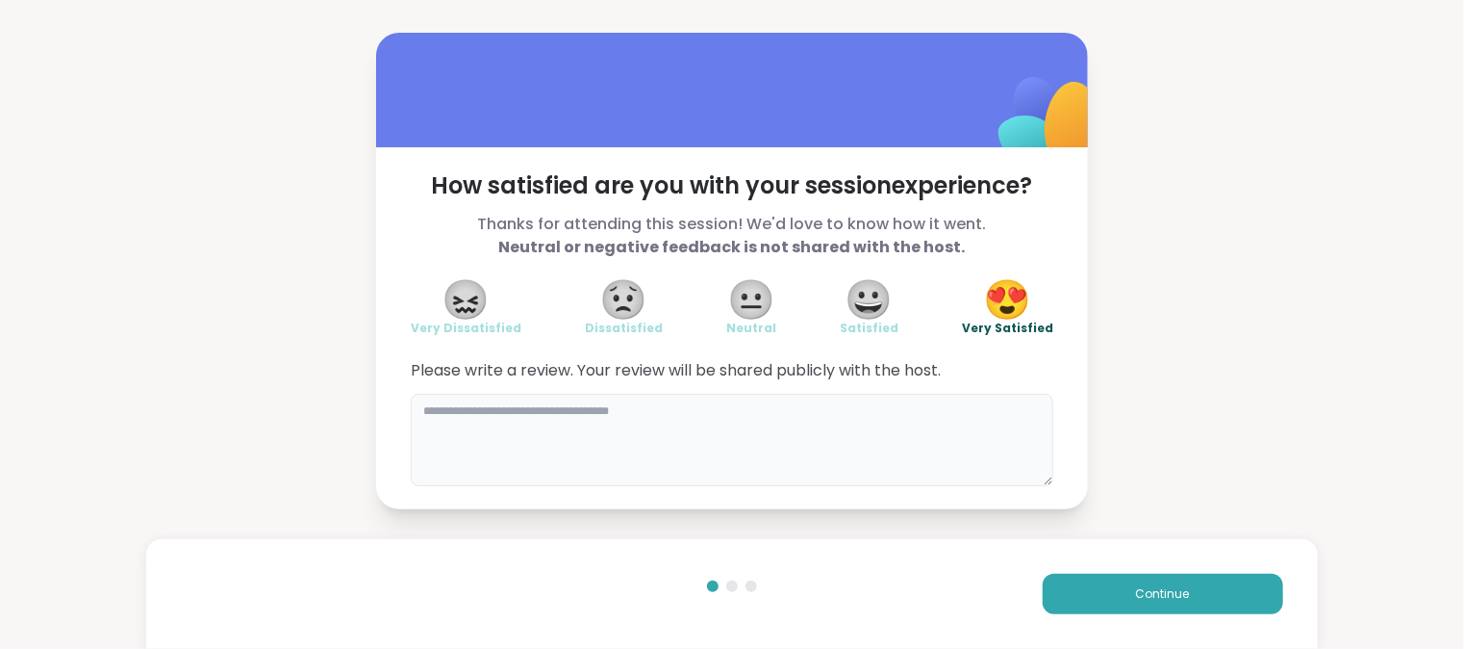
click at [781, 429] on textarea at bounding box center [732, 440] width 643 height 92
type textarea "**********"
click at [1121, 594] on button "Continue" at bounding box center [1163, 593] width 241 height 40
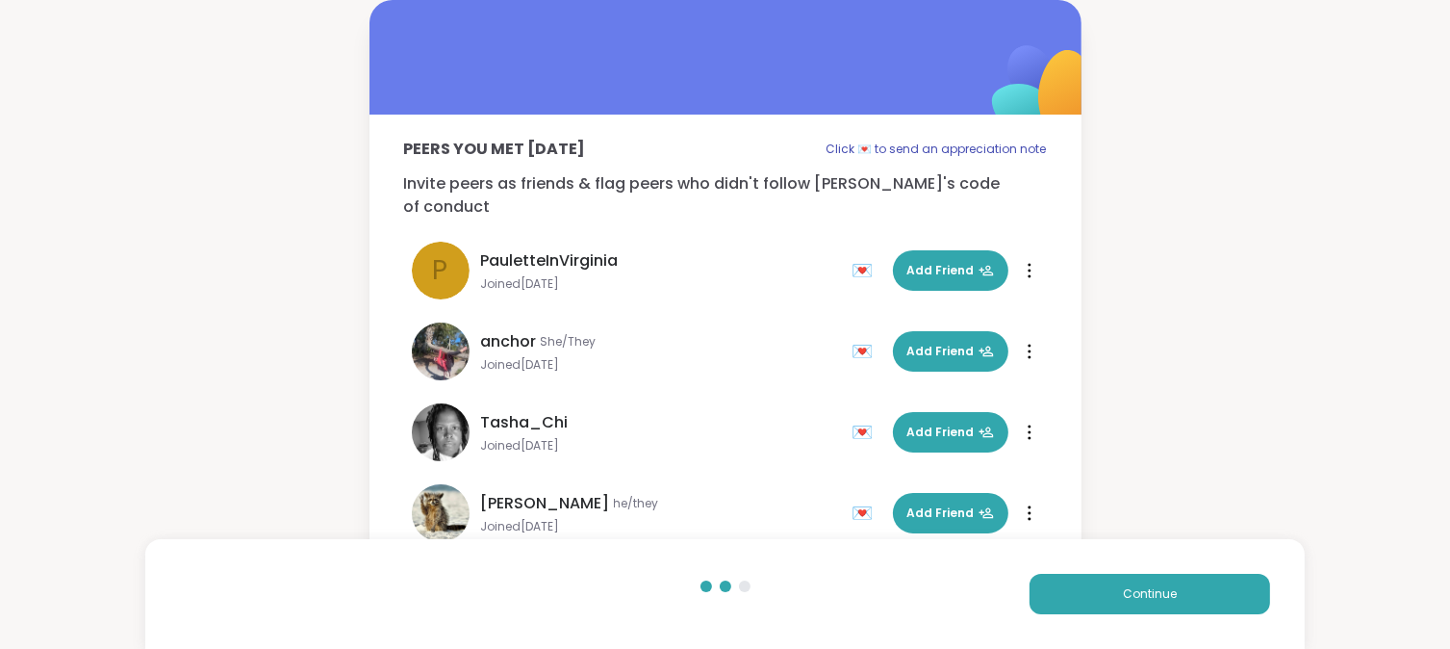
scroll to position [27, 0]
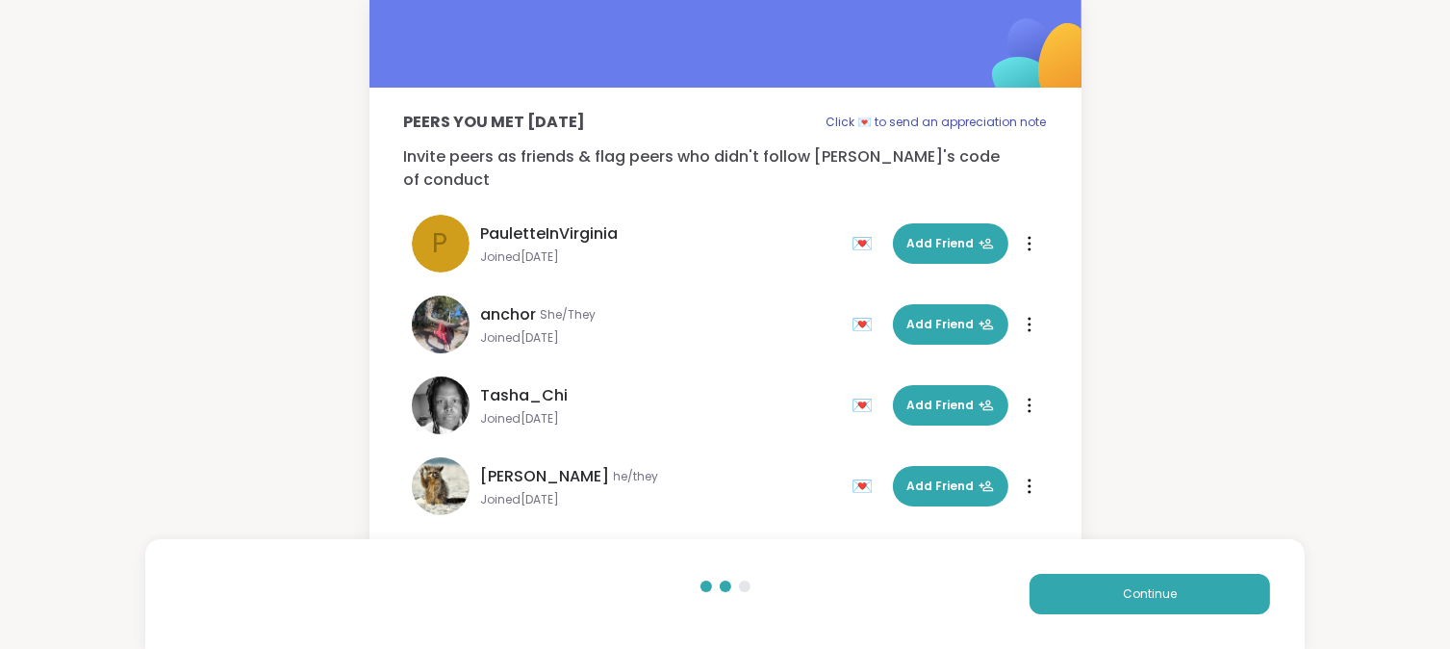
click at [859, 471] on div "💌" at bounding box center [867, 486] width 29 height 31
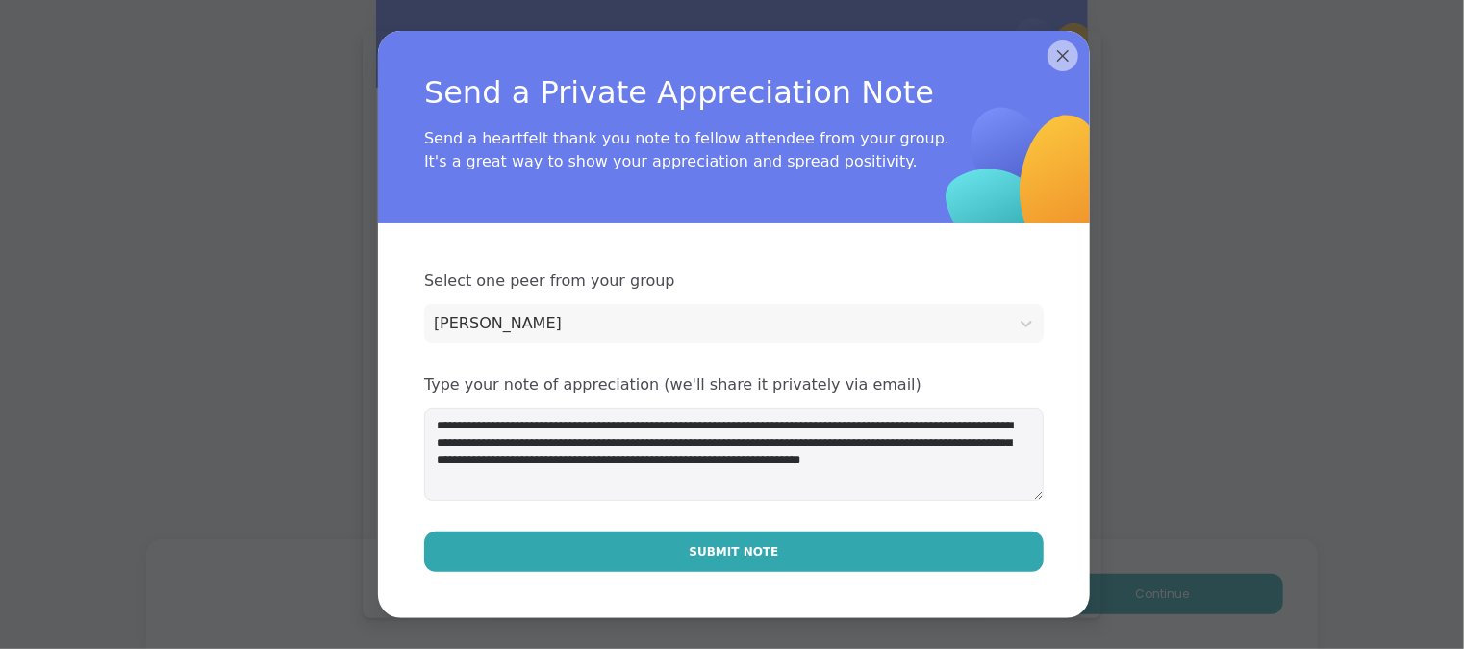
type textarea "**********"
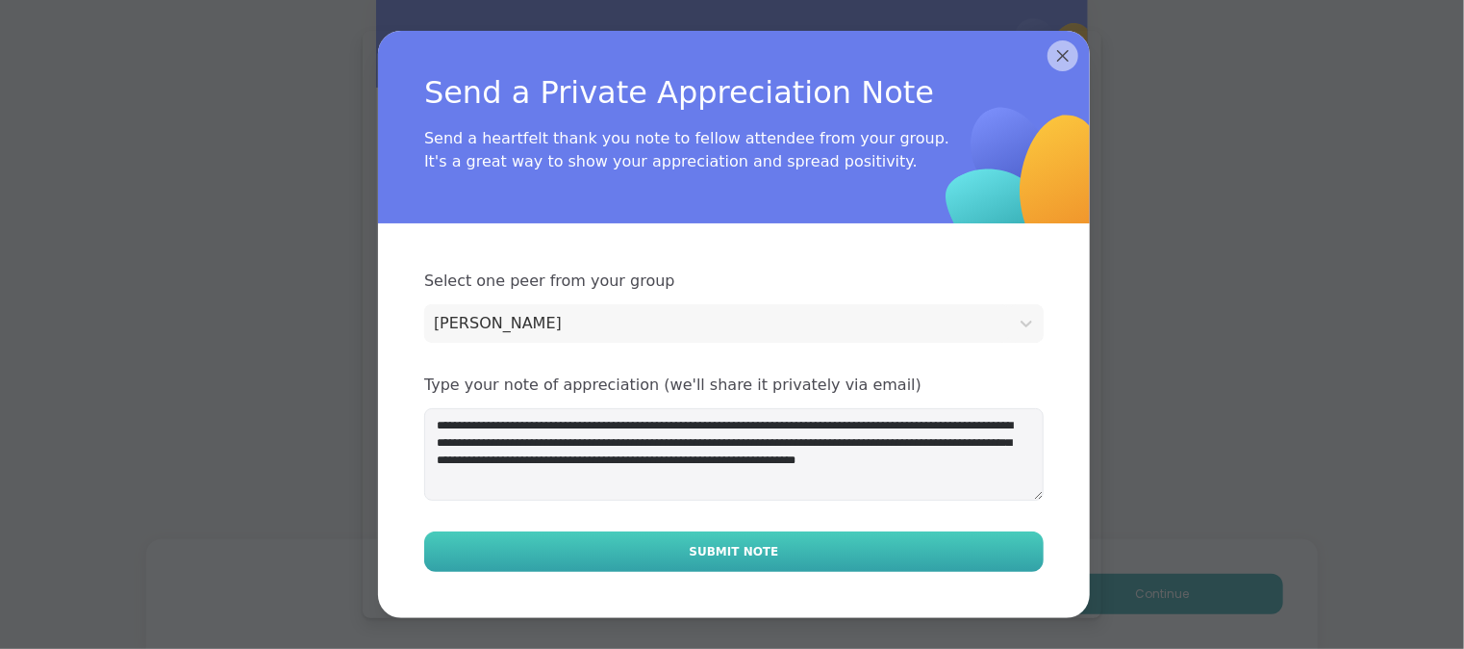
click at [694, 547] on span "Submit Note" at bounding box center [734, 551] width 89 height 17
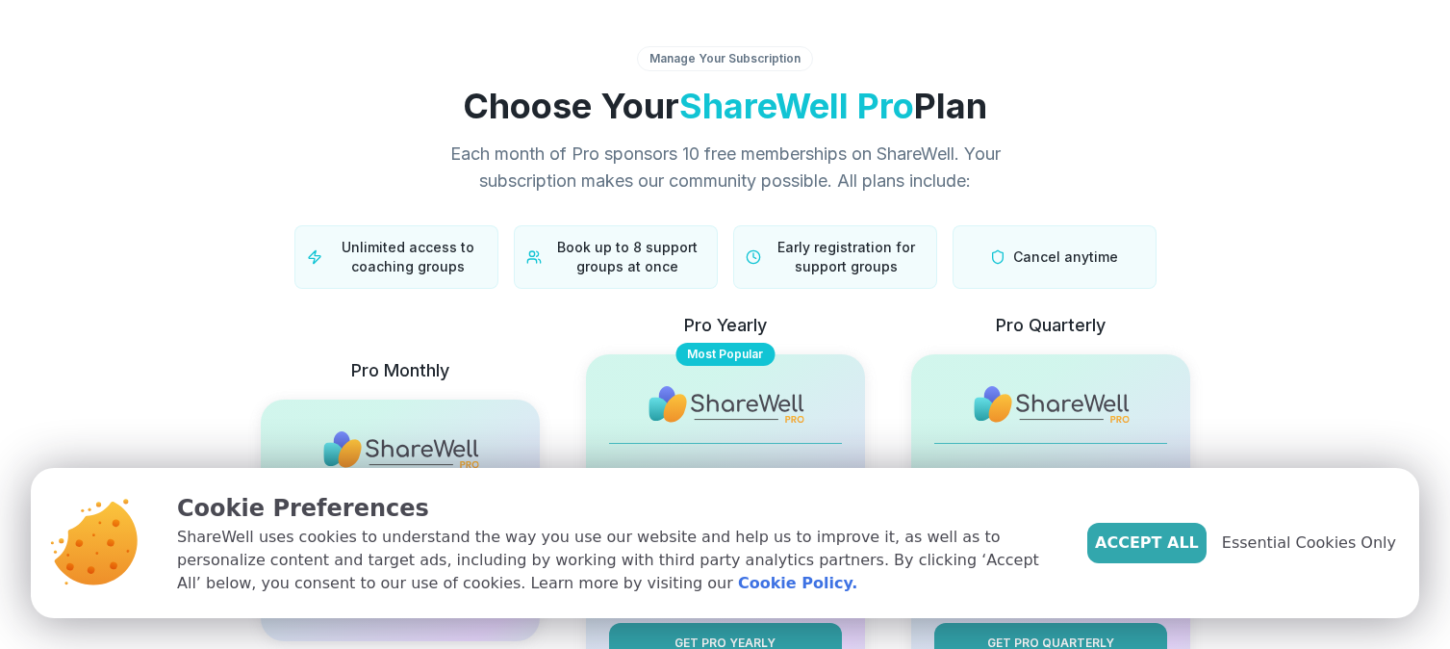
click at [1308, 551] on span "Essential Cookies Only" at bounding box center [1309, 542] width 174 height 23
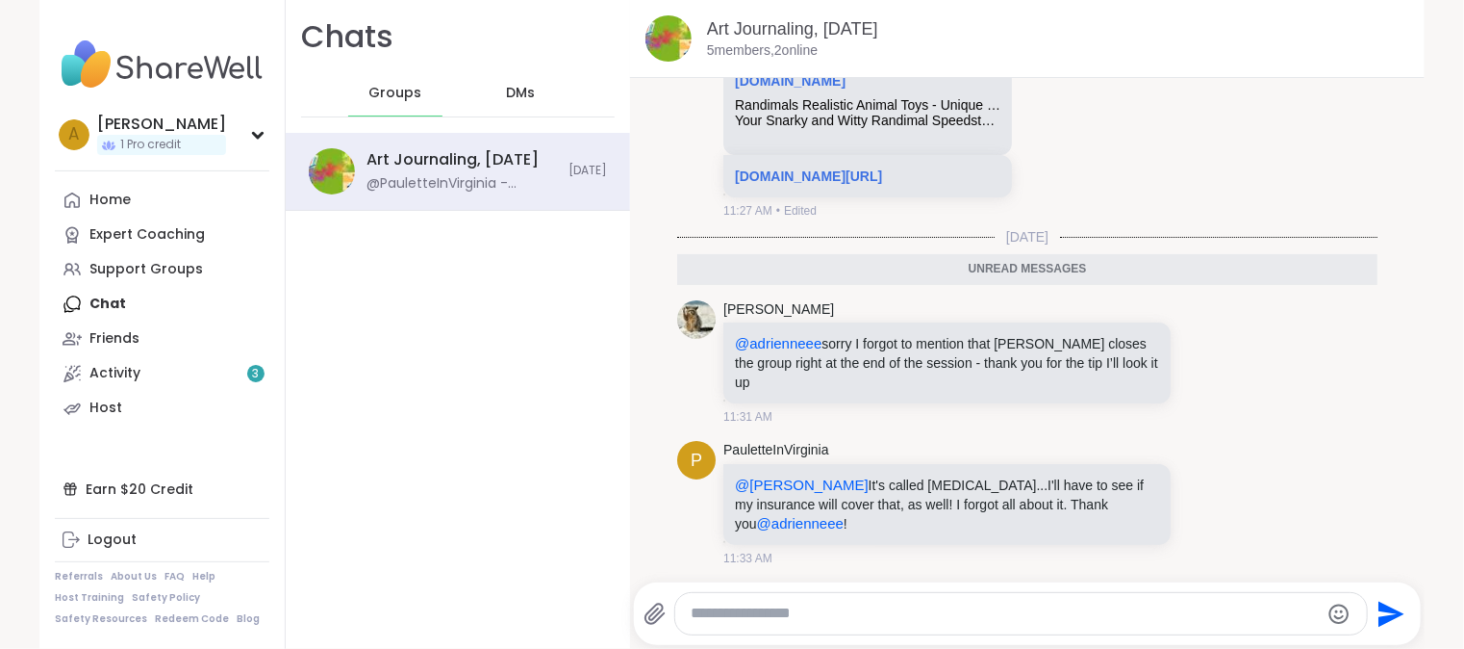
click at [810, 617] on textarea "Type your message" at bounding box center [1005, 613] width 628 height 20
type textarea "**********"
click at [1376, 616] on icon "Send" at bounding box center [1391, 613] width 31 height 31
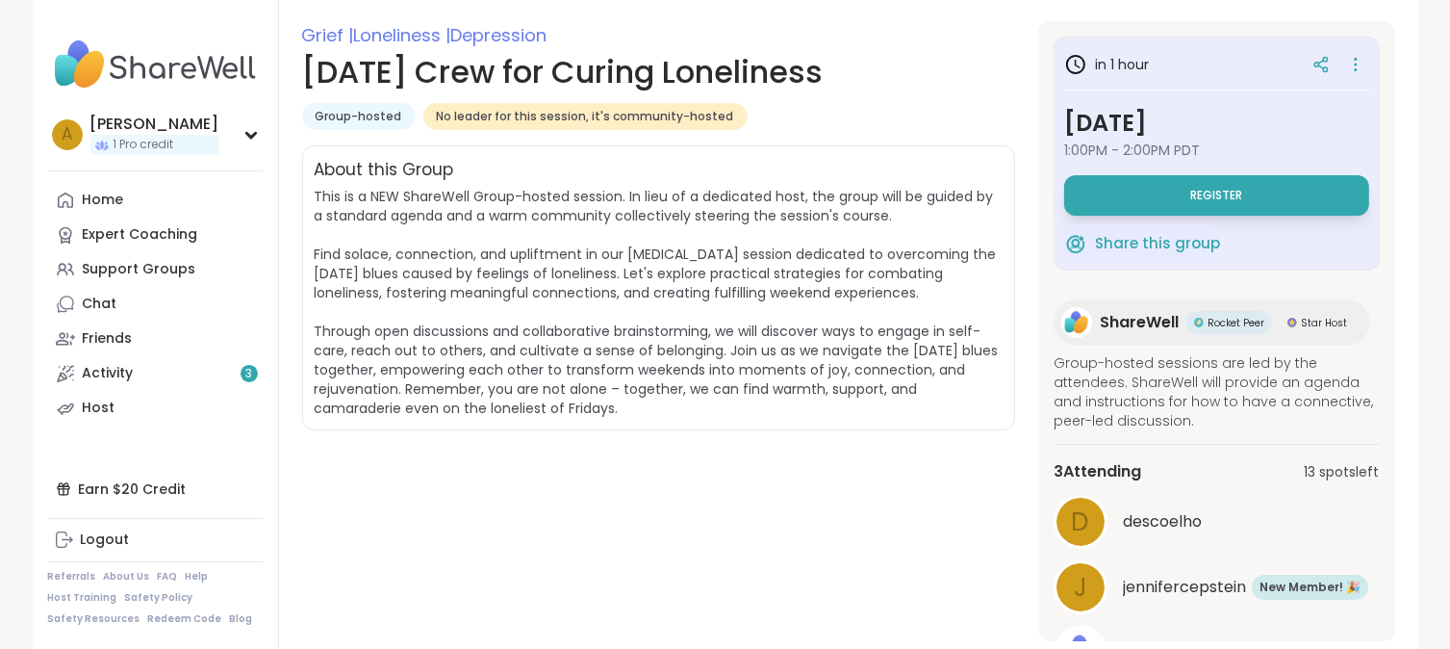
scroll to position [289, 0]
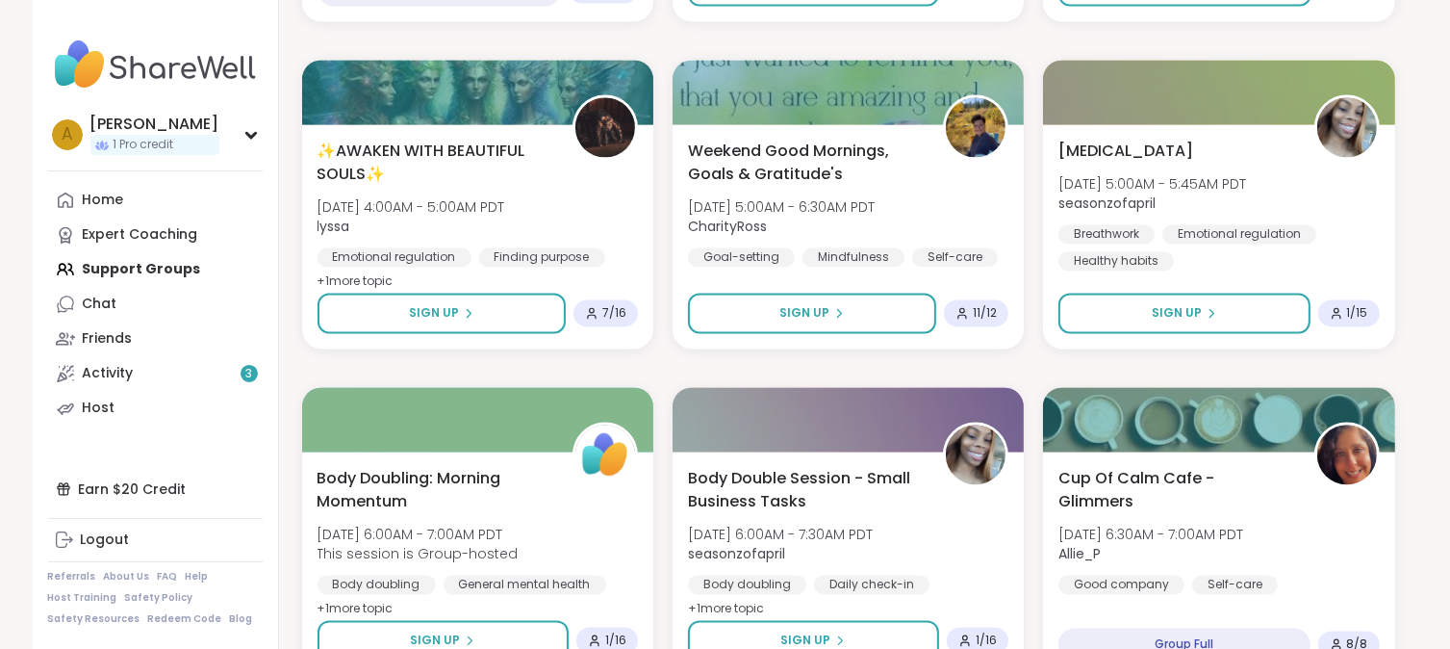
scroll to position [3656, 0]
